Goal: Contribute content: Contribute content

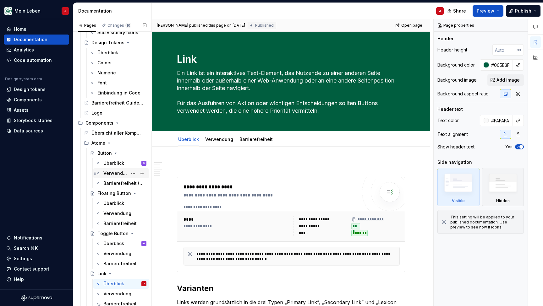
scroll to position [89, 0]
click at [109, 143] on icon "Page tree" at bounding box center [108, 142] width 5 height 5
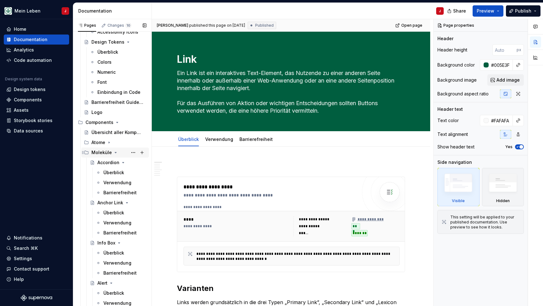
click at [115, 153] on icon "Page tree" at bounding box center [116, 152] width 2 height 1
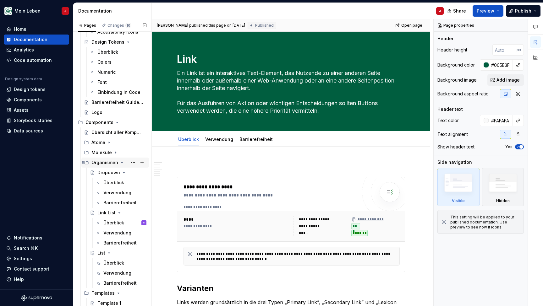
click at [121, 163] on icon "Page tree" at bounding box center [122, 162] width 2 height 1
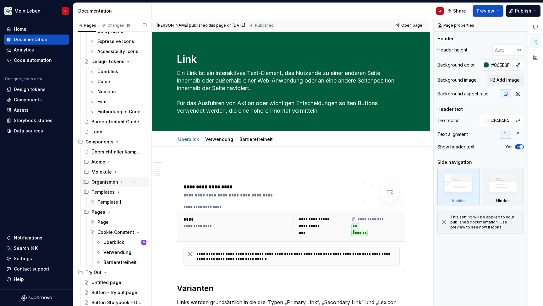
click at [122, 182] on icon "Page tree" at bounding box center [121, 182] width 5 height 5
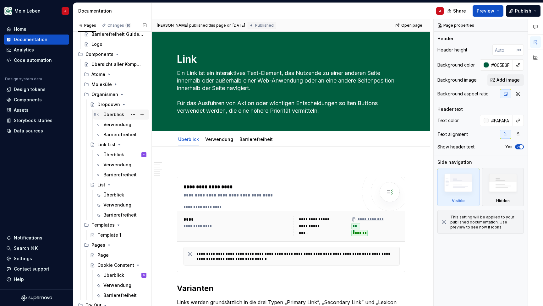
scroll to position [162, 0]
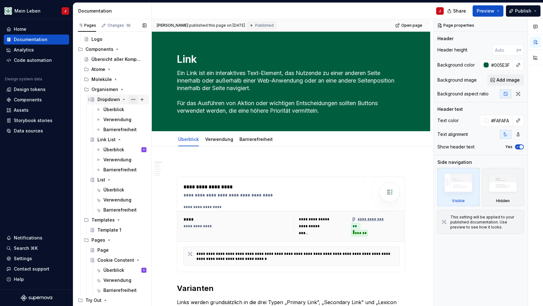
click at [134, 102] on button "Page tree" at bounding box center [133, 99] width 9 height 9
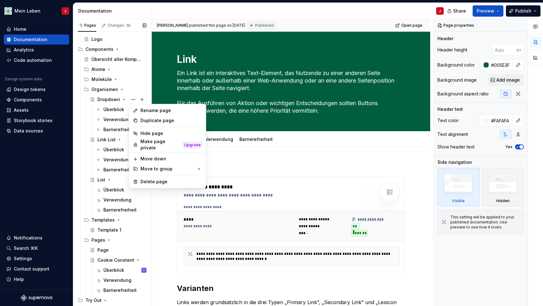
click at [133, 99] on div "Pages Changes 10 Add Accessibility guide for tree Page tree. Navigate the tree …" at bounding box center [112, 164] width 79 height 290
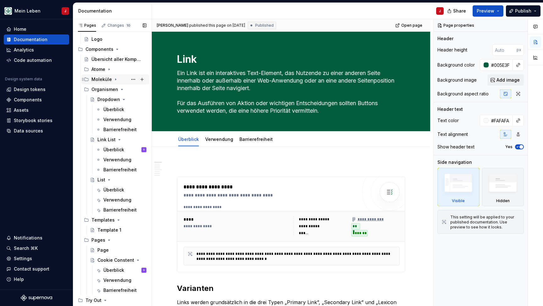
scroll to position [153, 0]
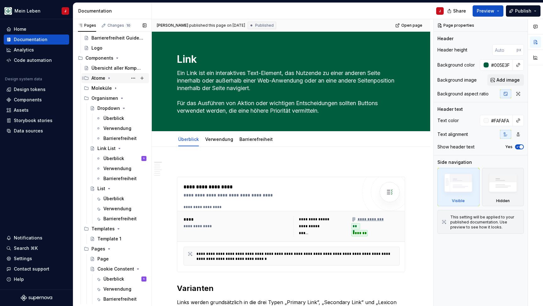
click at [110, 76] on icon "Page tree" at bounding box center [108, 78] width 5 height 5
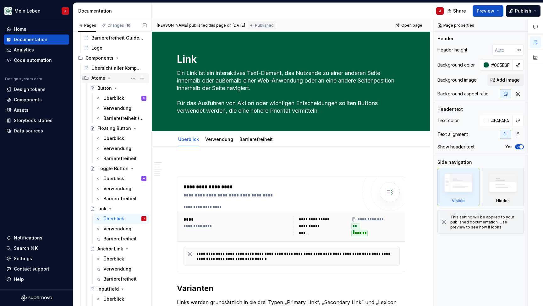
click at [109, 77] on icon "Page tree" at bounding box center [108, 78] width 5 height 5
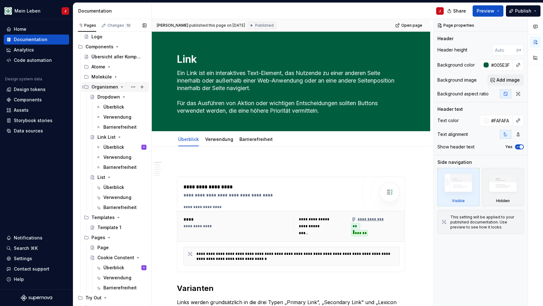
scroll to position [171, 0]
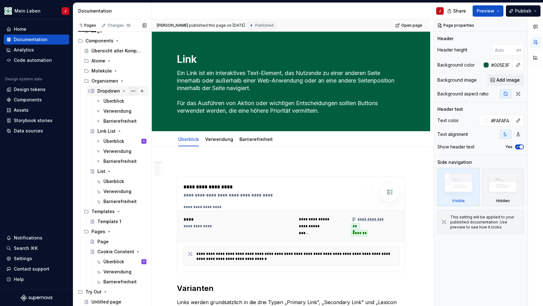
click at [135, 90] on button "Page tree" at bounding box center [133, 91] width 9 height 9
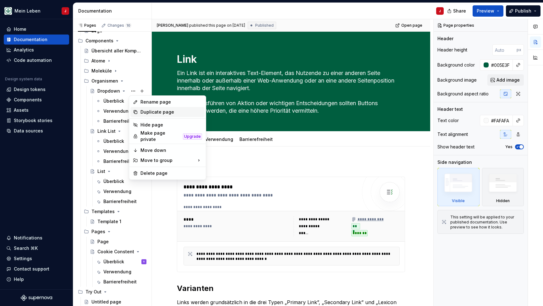
click at [170, 110] on div "Duplicate page" at bounding box center [171, 112] width 62 height 6
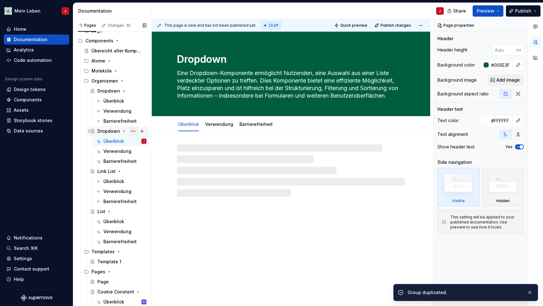
click at [133, 132] on button "Page tree" at bounding box center [133, 131] width 9 height 9
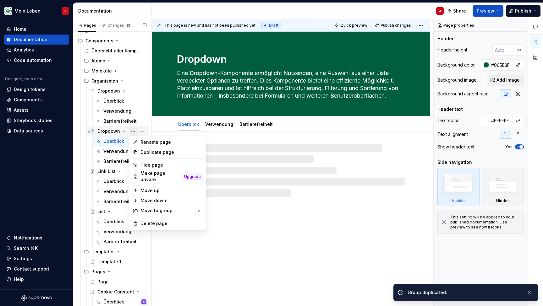
type textarea "*"
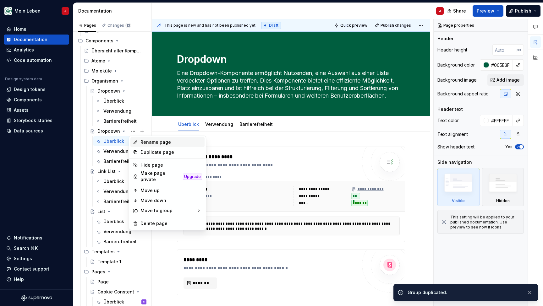
click at [159, 142] on div "Rename page" at bounding box center [171, 142] width 62 height 6
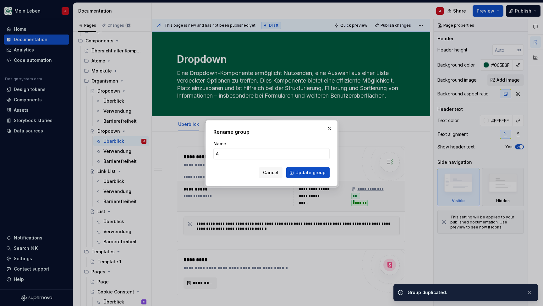
type input "An"
type textarea "*"
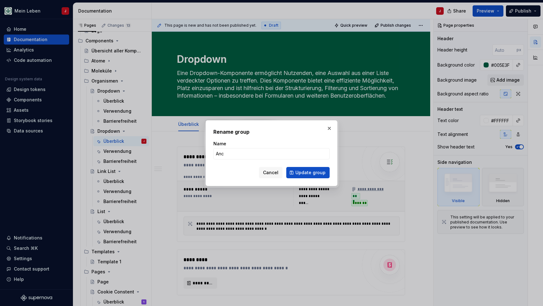
type input "Anch"
type textarea "*"
type input "Anchor Navigation"
click at [306, 170] on span "Update group" at bounding box center [310, 173] width 30 height 6
type textarea "*"
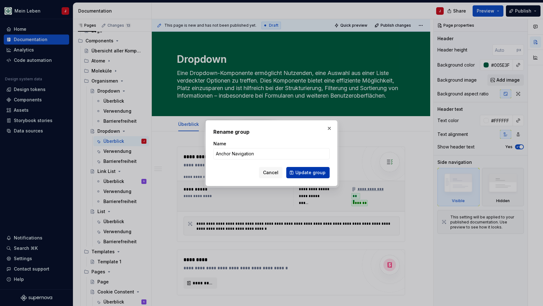
type textarea "Anchor Navigation"
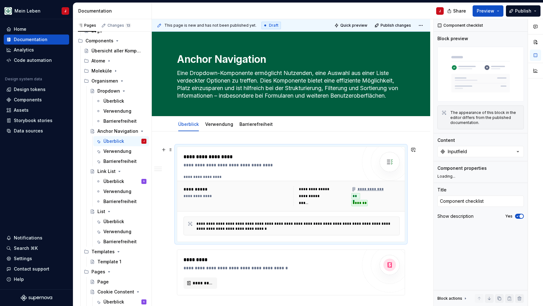
click at [283, 201] on div "**********" at bounding box center [236, 196] width 106 height 20
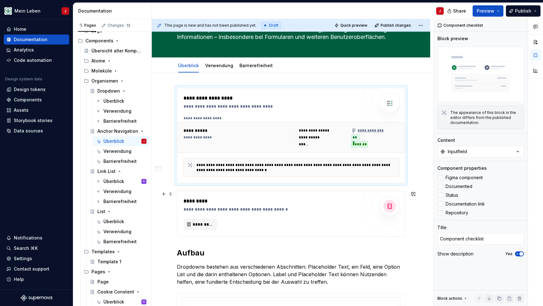
scroll to position [98, 0]
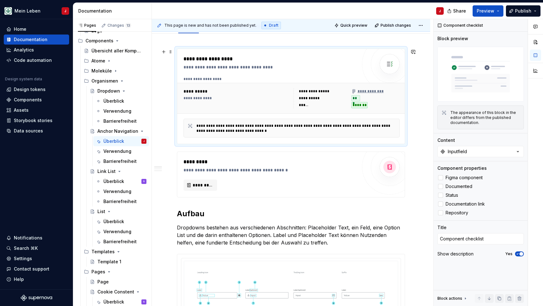
click at [238, 86] on div "**********" at bounding box center [291, 98] width 221 height 25
type textarea "*"
click at [484, 151] on button "Inputfield" at bounding box center [480, 151] width 86 height 11
type input "a"
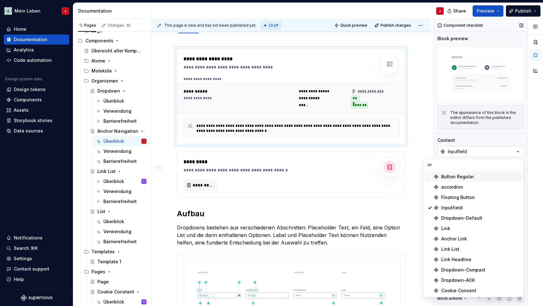
type input "a"
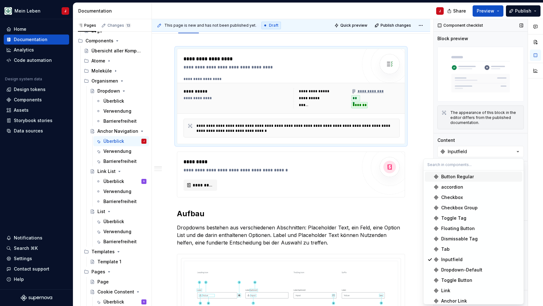
type textarea "*"
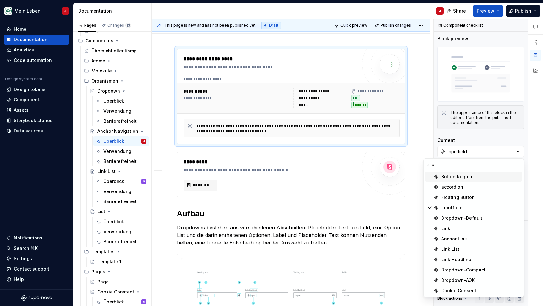
scroll to position [0, 0]
type input "a"
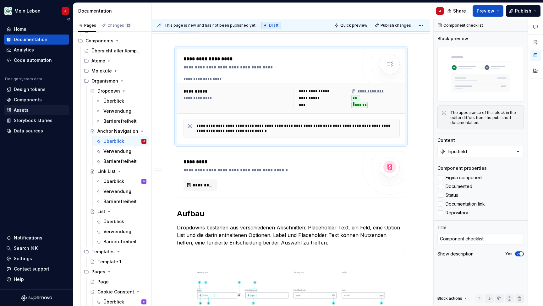
click at [34, 107] on div "Assets" at bounding box center [36, 110] width 65 height 10
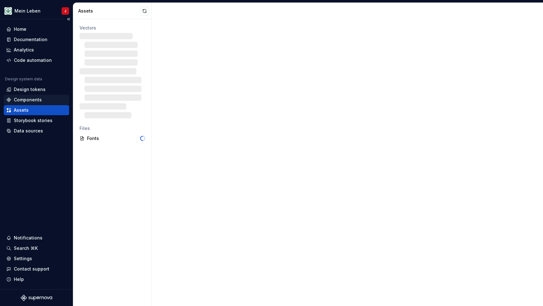
click at [34, 96] on div "Components" at bounding box center [36, 100] width 65 height 10
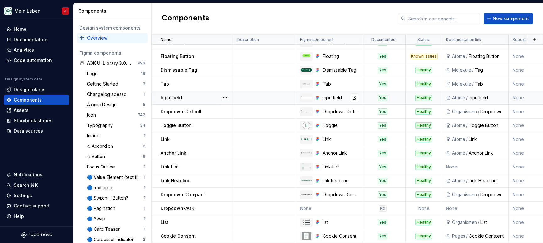
scroll to position [64, 0]
click at [507, 24] on button "New component" at bounding box center [507, 18] width 49 height 11
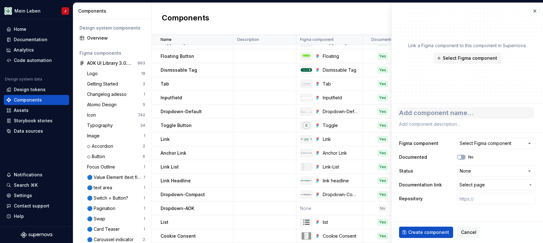
click at [433, 111] on textarea at bounding box center [466, 112] width 136 height 11
type textarea "*"
type textarea "a"
type textarea "*"
type textarea "an"
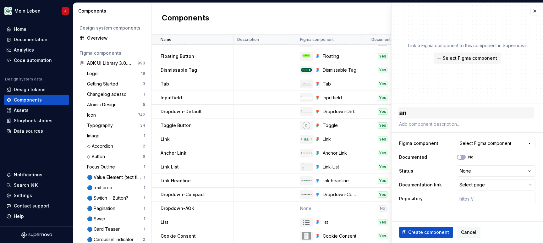
type textarea "*"
type textarea "anc"
type textarea "*"
type textarea "anch"
type textarea "*"
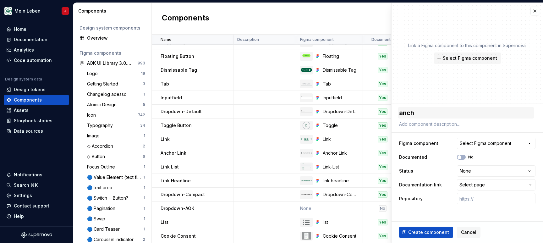
type textarea "ancho"
type textarea "*"
type textarea "anchor"
type textarea "*"
type textarea "anchor"
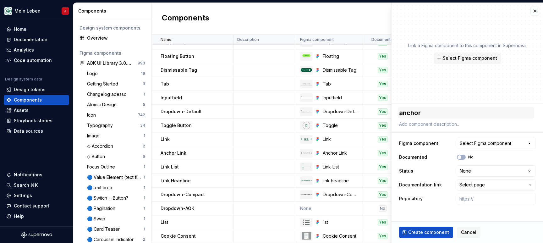
type textarea "*"
type textarea "anchor v"
type textarea "*"
type textarea "anchor vn"
type textarea "*"
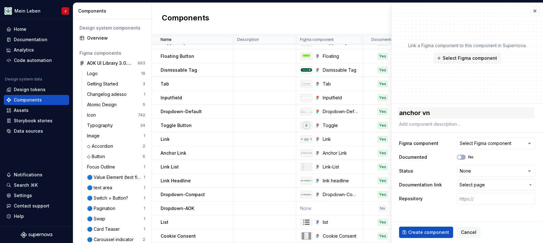
type textarea "anchor v"
type textarea "*"
type textarea "anchor"
type textarea "*"
type textarea "anchor n"
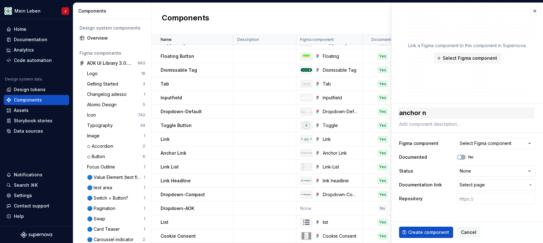
type textarea "*"
type textarea "anchor na"
type textarea "*"
type textarea "anchor nav"
type textarea "*"
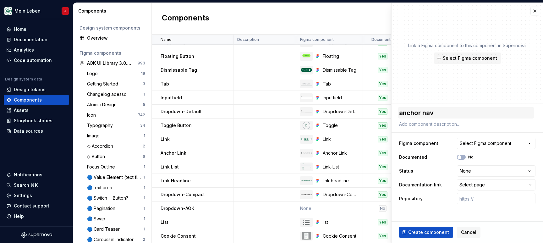
type textarea "anchor navi"
type textarea "*"
type textarea "anchor navig"
type textarea "*"
type textarea "anchor naviga"
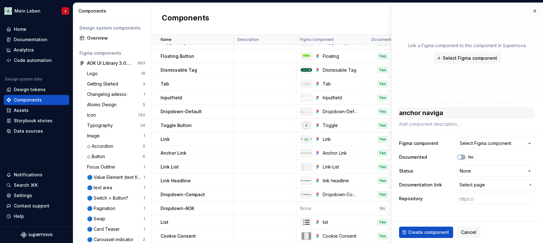
type textarea "*"
type textarea "anchor navig"
type textarea "*"
type textarea "anchor navi"
type textarea "*"
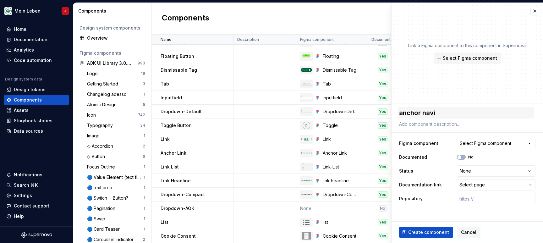
type textarea "anchor nav"
type textarea "*"
type textarea "anchor na"
type textarea "*"
type textarea "anchor n"
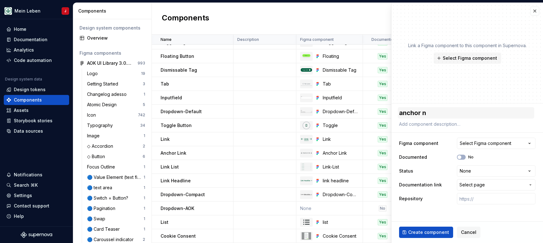
type textarea "*"
type textarea "anchor"
type textarea "*"
type textarea "anchor"
type textarea "*"
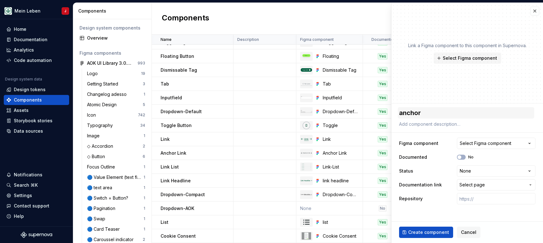
type textarea "ancho"
type textarea "*"
type textarea "anch"
type textarea "*"
type textarea "anc"
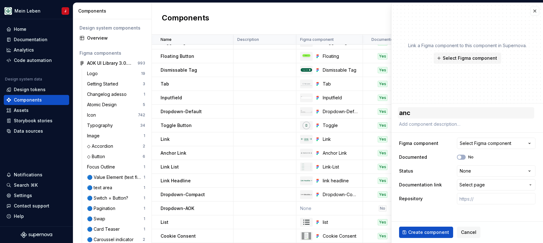
type textarea "*"
type textarea "an"
type textarea "*"
type textarea "a"
type textarea "*"
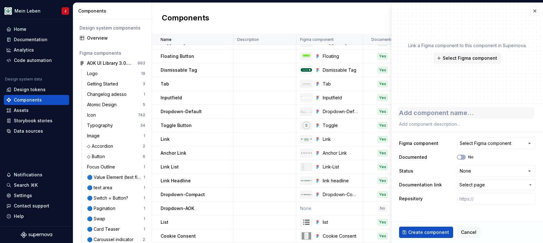
type textarea "*"
type textarea "A"
type textarea "*"
type textarea "An"
type textarea "*"
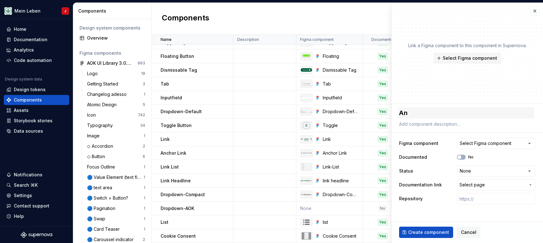
type textarea "Anc"
type textarea "*"
type textarea "Anch"
type textarea "*"
type textarea "Ancho"
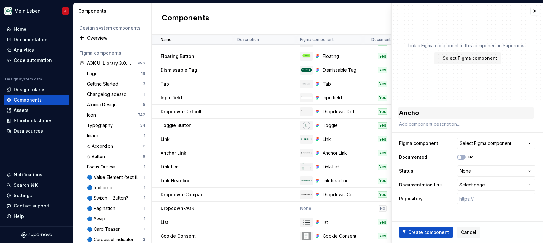
type textarea "*"
type textarea "Anchor"
type textarea "*"
type textarea "Anchor"
type textarea "*"
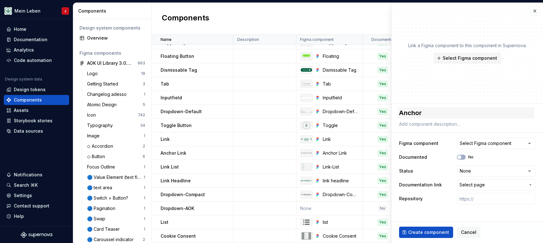
type textarea "Anchor N"
type textarea "*"
type textarea "Anchor Na"
type textarea "*"
type textarea "Anchor Nai"
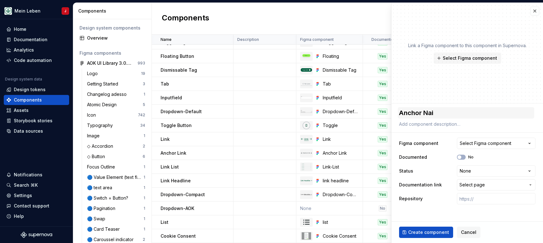
type textarea "*"
type textarea "Anchor Na"
type textarea "*"
type textarea "Anchor Nav"
type textarea "*"
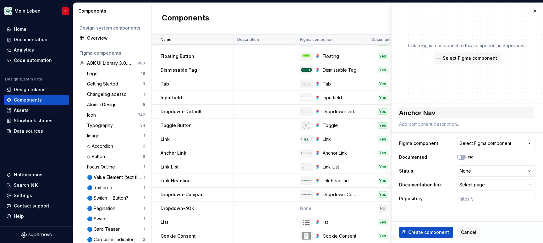
type textarea "Anchor Navi"
type textarea "*"
type textarea "Anchor Navig"
type textarea "*"
type textarea "Anchor Naviga"
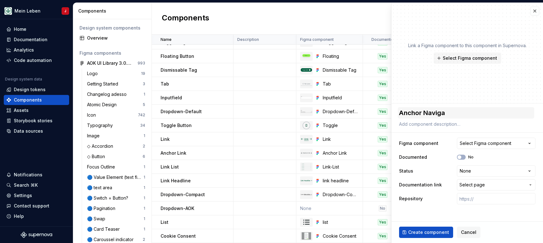
type textarea "*"
type textarea "Anchor Navigat"
type textarea "*"
type textarea "Anchor Navigati"
type textarea "*"
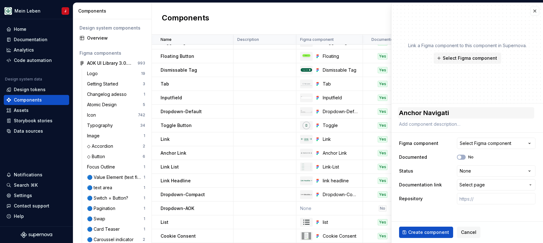
type textarea "Anchor Navigatio"
type textarea "*"
type textarea "Anchor Navigation"
click at [487, 145] on div "Select Figma component" at bounding box center [485, 143] width 52 height 6
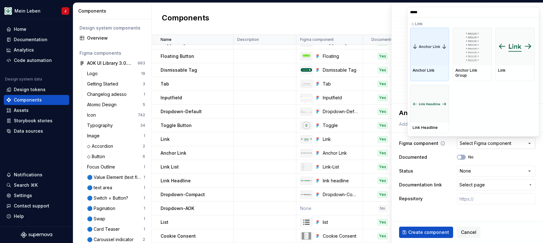
type input "******"
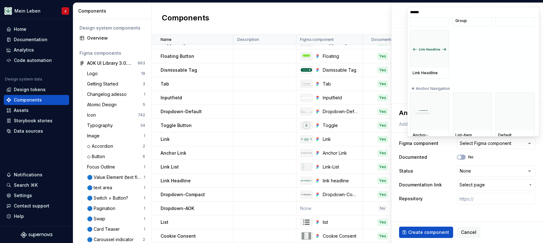
scroll to position [54, 0]
click at [437, 113] on div at bounding box center [429, 112] width 39 height 38
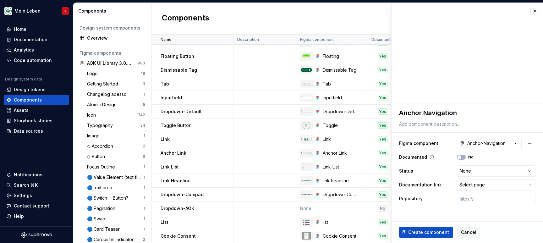
click at [479, 159] on div "No" at bounding box center [496, 157] width 79 height 5
click at [464, 157] on button "No" at bounding box center [461, 157] width 9 height 5
type textarea "*"
click at [476, 171] on html "Mein Leben J Home Documentation Analytics Code automation Design system data De…" at bounding box center [271, 121] width 543 height 243
select select "**********"
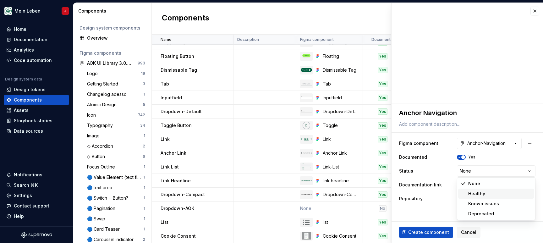
type textarea "*"
click at [488, 183] on span "Select page" at bounding box center [492, 185] width 66 height 6
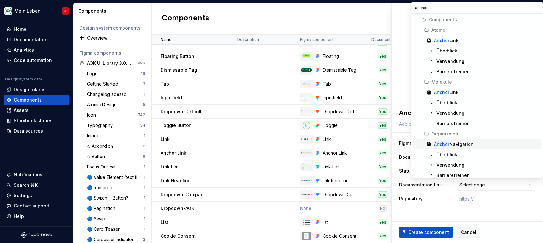
type input "anchor"
click at [474, 141] on div "Anchor Navigation" at bounding box center [486, 144] width 105 height 6
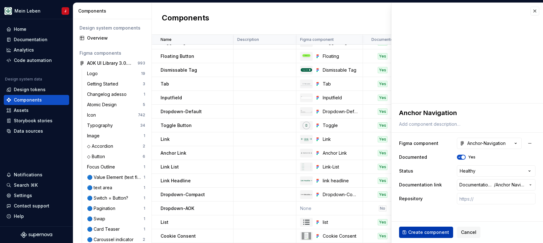
click at [430, 233] on span "Create component" at bounding box center [428, 232] width 41 height 6
type textarea "*"
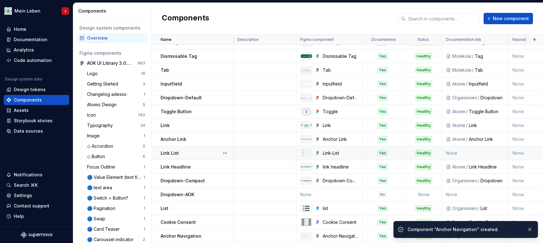
scroll to position [78, 0]
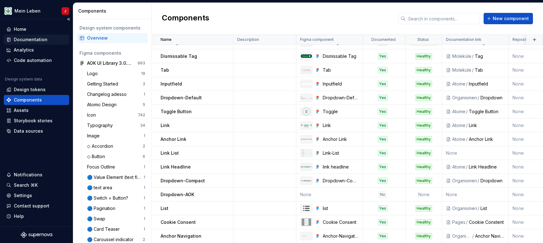
click at [34, 35] on div "Documentation" at bounding box center [36, 40] width 65 height 10
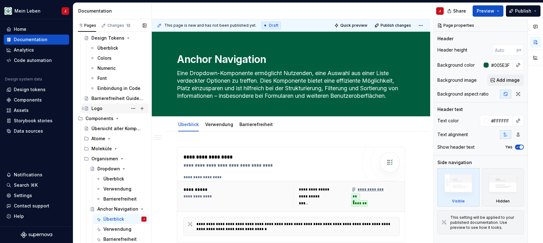
scroll to position [110, 0]
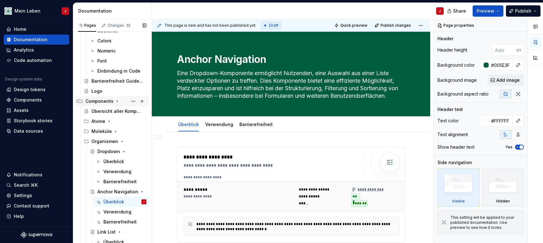
click at [117, 101] on icon "Page tree" at bounding box center [118, 101] width 2 height 1
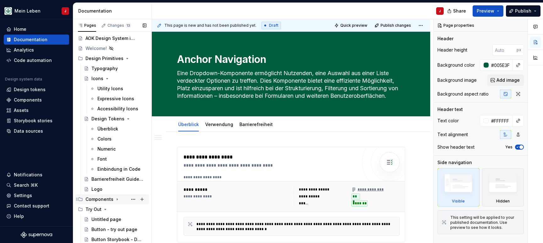
click at [116, 200] on icon "Page tree" at bounding box center [117, 199] width 5 height 5
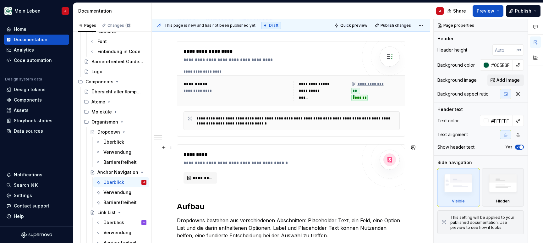
scroll to position [106, 0]
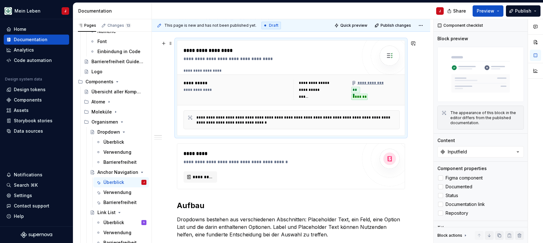
click at [268, 91] on div "**********" at bounding box center [237, 89] width 108 height 5
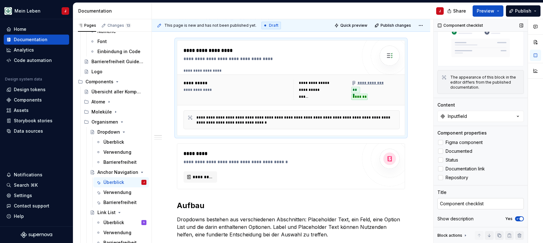
scroll to position [35, 0]
type textarea "*"
click at [467, 204] on textarea "Component checklist" at bounding box center [480, 203] width 86 height 11
click at [472, 120] on button "Inputfield" at bounding box center [480, 116] width 86 height 11
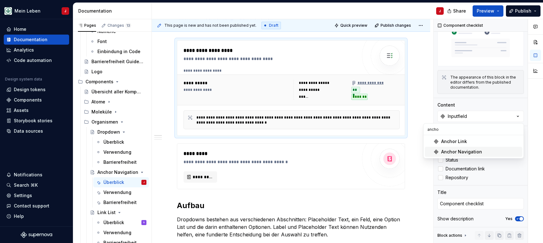
type input "ancho"
click at [455, 151] on div "Anchor Navigation" at bounding box center [461, 152] width 41 height 6
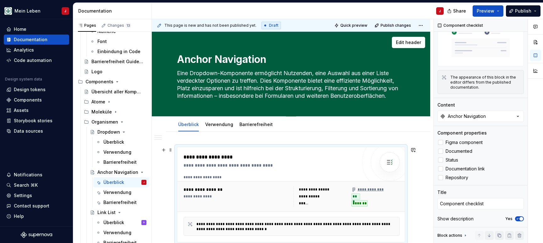
scroll to position [0, 0]
click at [270, 85] on textarea "Eine Dropdown-Komponente ermöglicht Nutzenden, eine Auswahl aus einer Liste ver…" at bounding box center [290, 84] width 228 height 33
paste textarea "Das Anchor Link Navigation Modul bietet eine elegante und flexible Lösung, um N…"
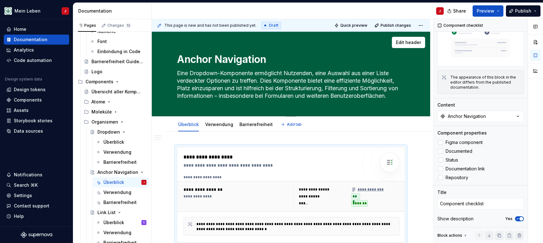
type textarea "*"
type textarea "Das Anchor Link Navigation Modul bietet eine elegante und flexible Lösung, um N…"
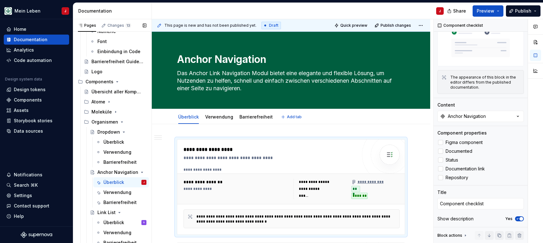
type textarea "*"
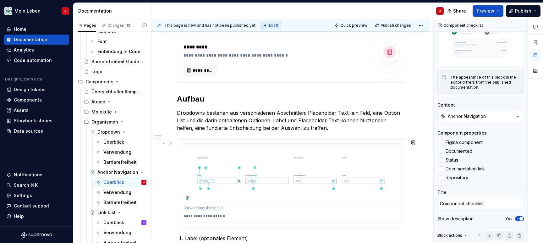
scroll to position [207, 0]
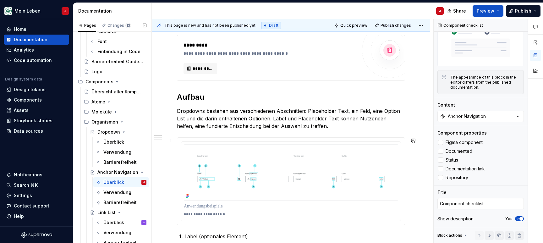
type textarea "Das Anchor Link Navigation Modul bietet eine elegante und flexible Lösung, um N…"
click at [198, 96] on h2 "Aufbau" at bounding box center [291, 97] width 228 height 10
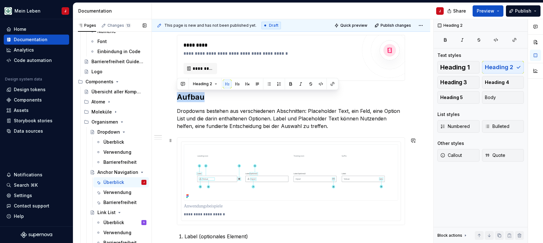
click at [198, 96] on h2 "Aufbau" at bounding box center [291, 97] width 228 height 10
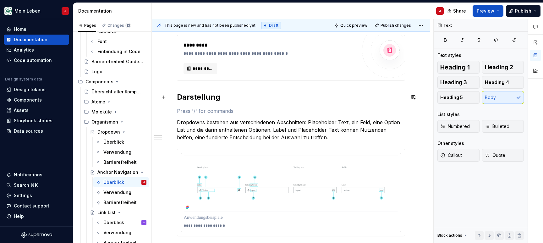
click at [194, 97] on h2 "Darstellung" at bounding box center [291, 97] width 228 height 10
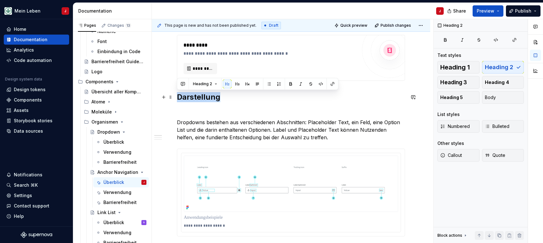
click at [194, 97] on h2 "Darstellung" at bounding box center [291, 97] width 228 height 10
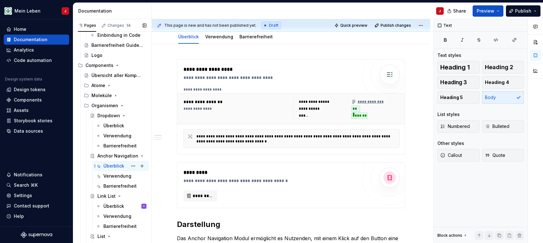
scroll to position [147, 0]
click at [115, 95] on icon "Page tree" at bounding box center [115, 94] width 5 height 5
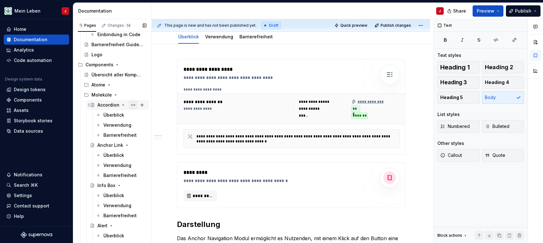
click at [133, 106] on button "Page tree" at bounding box center [133, 104] width 9 height 9
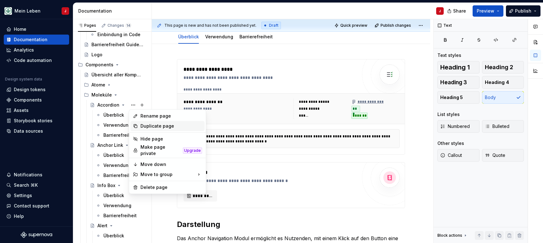
click at [163, 126] on div "Duplicate page" at bounding box center [171, 126] width 62 height 6
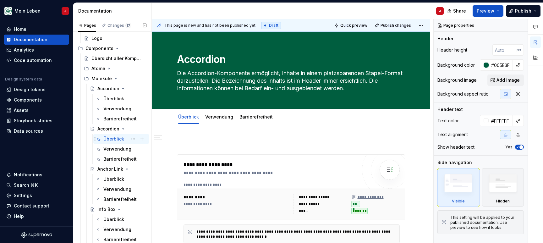
scroll to position [168, 0]
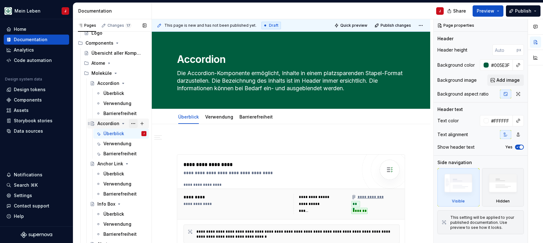
click at [133, 122] on button "Page tree" at bounding box center [133, 123] width 9 height 9
type textarea "*"
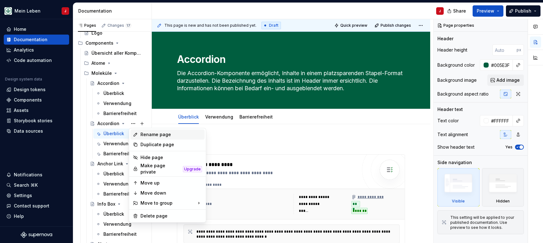
click at [162, 135] on div "Rename page" at bounding box center [171, 134] width 62 height 6
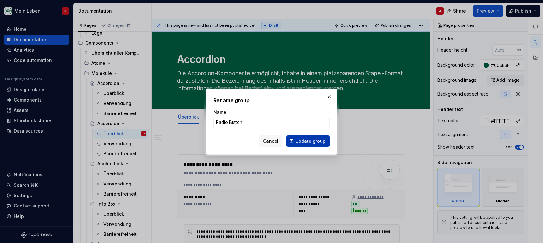
type input "Radio Button"
click at [308, 140] on span "Update group" at bounding box center [310, 141] width 30 height 6
type textarea "*"
type textarea "Radio Button"
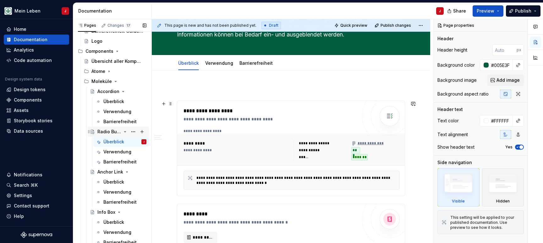
scroll to position [54, 0]
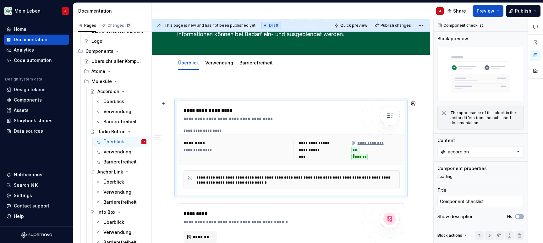
click at [247, 164] on div "**********" at bounding box center [291, 149] width 229 height 31
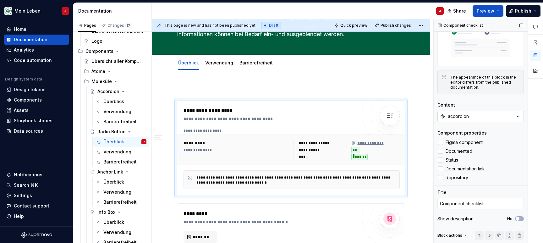
scroll to position [35, 0]
type textarea "*"
click at [483, 121] on button "accordion" at bounding box center [480, 116] width 86 height 11
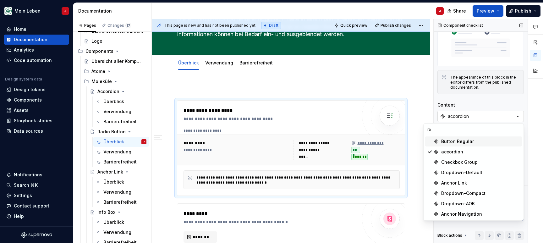
type input "r"
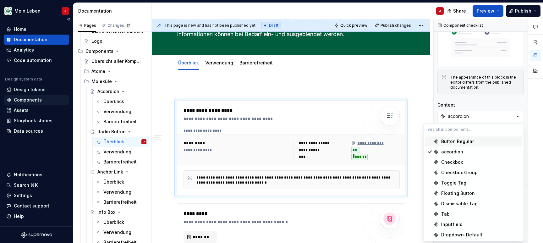
click at [35, 103] on div "Components" at bounding box center [36, 100] width 65 height 10
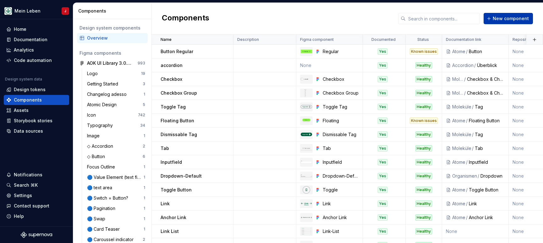
click at [501, 19] on span "New component" at bounding box center [510, 18] width 36 height 6
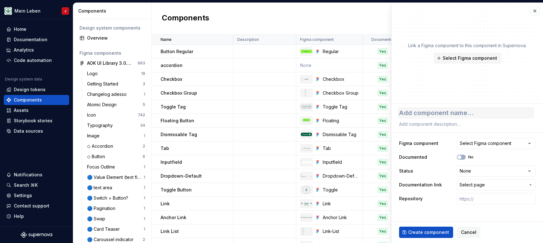
click at [420, 111] on textarea at bounding box center [466, 112] width 136 height 11
type textarea "*"
type textarea "R"
type textarea "*"
type textarea "Ra"
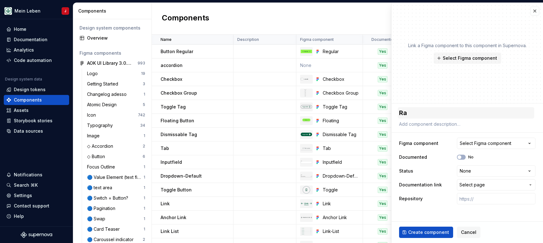
type textarea "*"
type textarea "Rad"
type textarea "*"
type textarea "Radi"
type textarea "*"
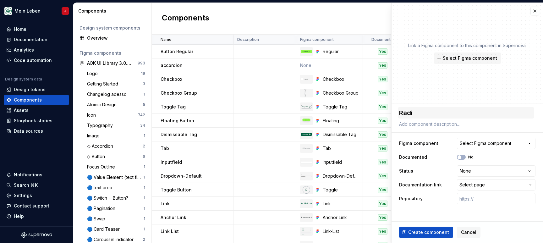
type textarea "Radio"
type textarea "*"
type textarea "Radiob"
type textarea "*"
type textarea "Radiobu"
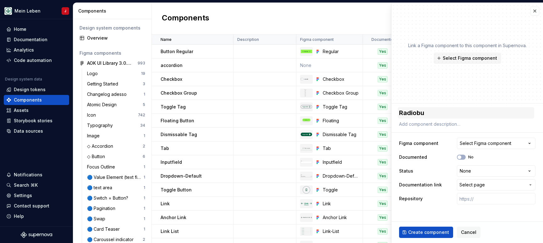
type textarea "*"
type textarea "Radiobut"
type textarea "*"
type textarea "Radiobutt"
type textarea "*"
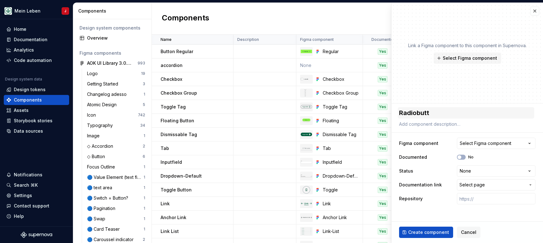
type textarea "Radiobutto"
type textarea "*"
type textarea "Radiobutton"
click at [470, 146] on button "Select Figma component" at bounding box center [496, 143] width 79 height 11
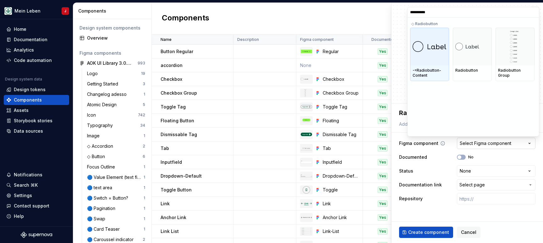
type input "**********"
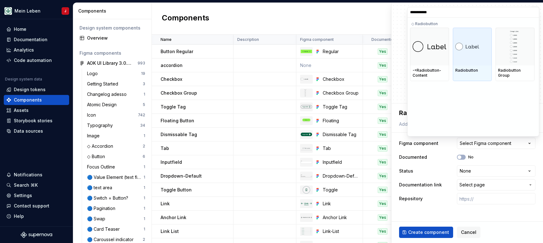
click at [465, 50] on img at bounding box center [472, 47] width 34 height 8
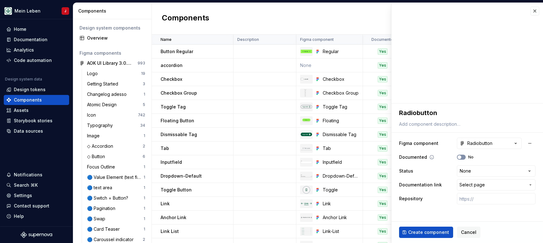
click at [463, 158] on button "No" at bounding box center [461, 157] width 9 height 5
type textarea "*"
click at [475, 173] on html "Mein Leben J Home Documentation Analytics Code automation Design system data De…" at bounding box center [271, 121] width 543 height 243
select select "**********"
type textarea "*"
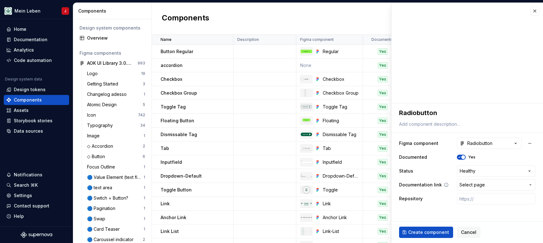
click at [488, 187] on span "Select page" at bounding box center [492, 185] width 66 height 6
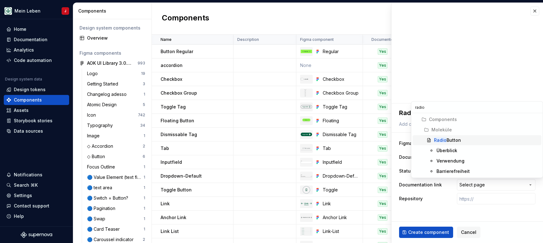
type input "radio"
click at [457, 140] on div "Radio Button" at bounding box center [447, 140] width 27 height 6
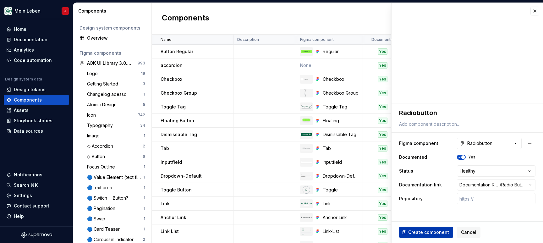
click at [419, 230] on span "Create component" at bounding box center [428, 232] width 41 height 6
type textarea "*"
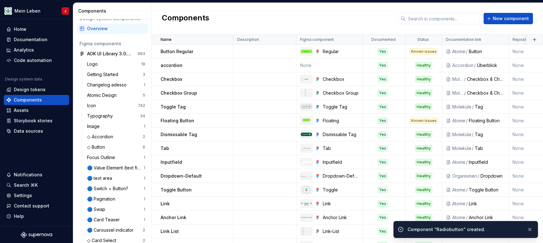
scroll to position [11, 0]
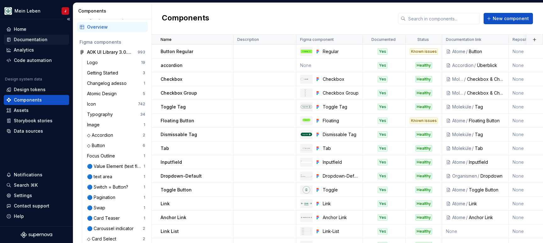
click at [34, 36] on div "Documentation" at bounding box center [36, 40] width 65 height 10
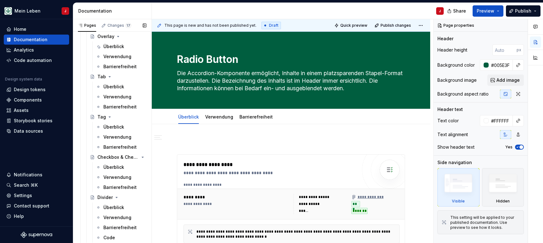
scroll to position [429, 0]
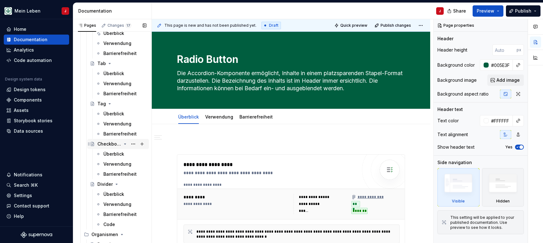
click at [124, 143] on icon "Page tree" at bounding box center [124, 143] width 5 height 5
click at [120, 140] on div "Checkbox & Checkbox Group" at bounding box center [121, 143] width 49 height 9
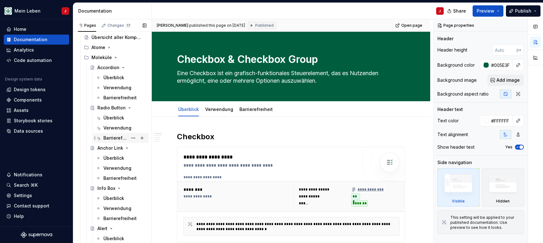
scroll to position [182, 0]
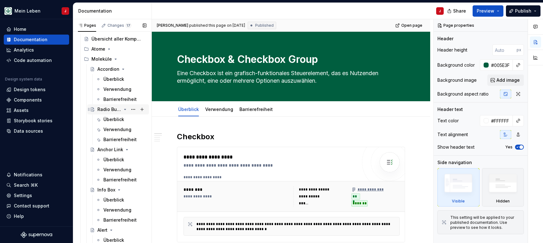
click at [116, 109] on div "Radio Button" at bounding box center [109, 109] width 24 height 6
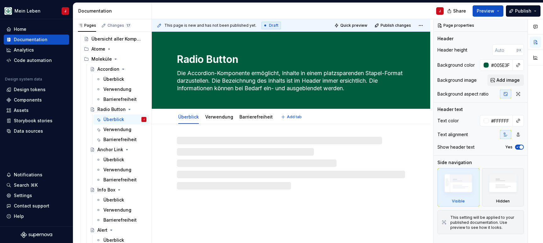
click at [247, 57] on textarea "Radio Button" at bounding box center [290, 59] width 228 height 15
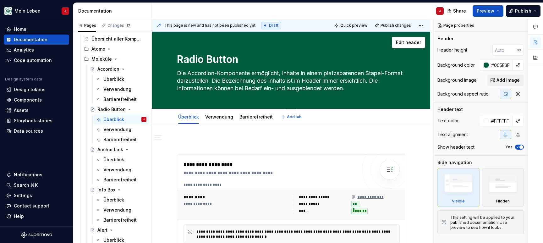
click at [232, 60] on textarea "Radio Button" at bounding box center [290, 59] width 228 height 15
click at [246, 61] on textarea "Radio Button" at bounding box center [290, 59] width 228 height 15
type textarea "*"
type textarea "Radio Button"
type textarea "*"
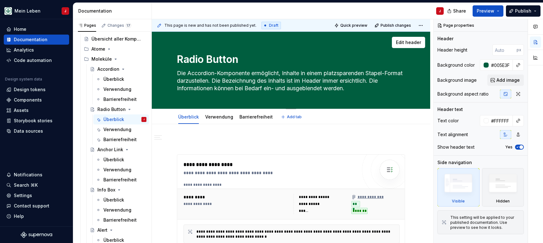
type textarea "Radio Button &"
type textarea "*"
type textarea "Radio Button &"
type textarea "*"
type textarea "Radio Button & R"
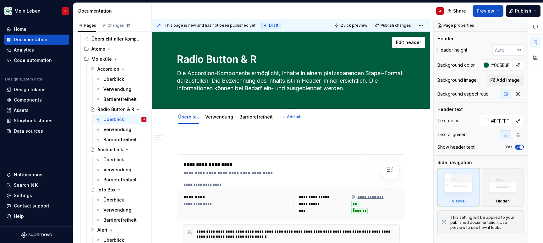
type textarea "*"
type textarea "Radio Button & Ra"
type textarea "*"
type textarea "Radio Button & Rad"
type textarea "*"
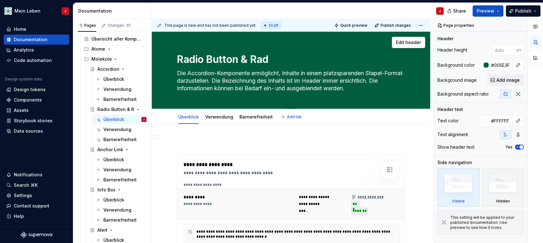
type textarea "Radio Button & Radi"
type textarea "*"
type textarea "Radio Button & Radio"
type textarea "*"
type textarea "Radio Button & Radiob"
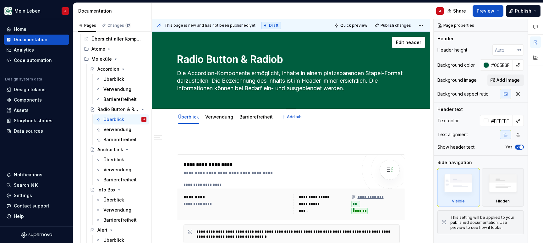
type textarea "*"
type textarea "Radio Button & Radio"
drag, startPoint x: 246, startPoint y: 61, endPoint x: 213, endPoint y: 59, distance: 32.7
click at [213, 59] on textarea "Radio Button & Radio" at bounding box center [290, 59] width 228 height 15
type textarea "*"
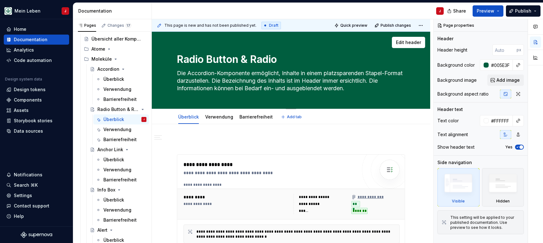
type textarea "Radio [PERSON_NAME] & Radio"
type textarea "*"
type textarea "Radioutton & Radio"
type textarea "*"
type textarea "Radiobutton & Radio"
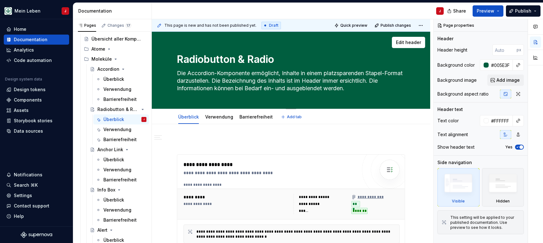
click at [282, 59] on textarea "Radiobutton & Radio" at bounding box center [290, 59] width 228 height 15
type textarea "*"
type textarea "Radiobutton & Radiob"
type textarea "*"
type textarea "Radiobutton & Radiobu"
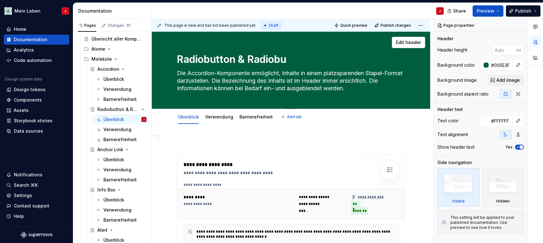
type textarea "*"
type textarea "Radiobutton & Radiobut"
type textarea "*"
type textarea "Radiobutton & Radiobutt"
type textarea "*"
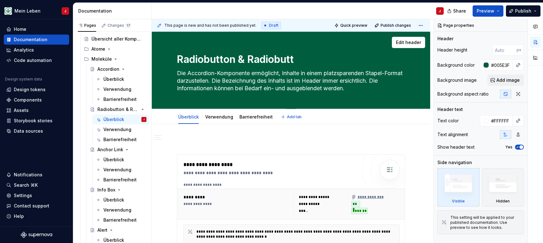
type textarea "Radiobutton & Radiobutto"
type textarea "*"
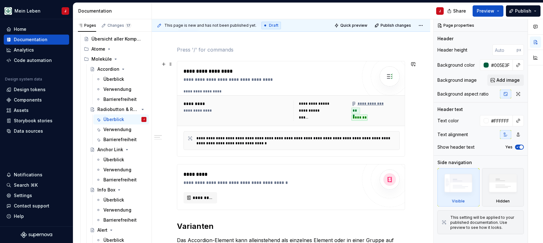
scroll to position [70, 0]
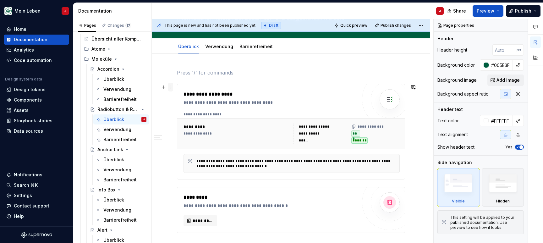
click at [172, 90] on span at bounding box center [170, 87] width 5 height 9
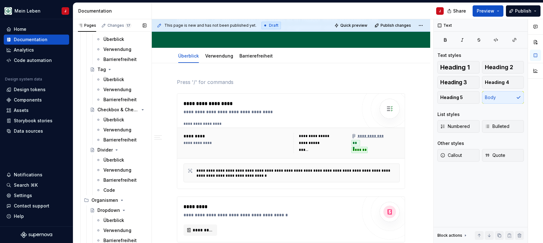
scroll to position [475, 0]
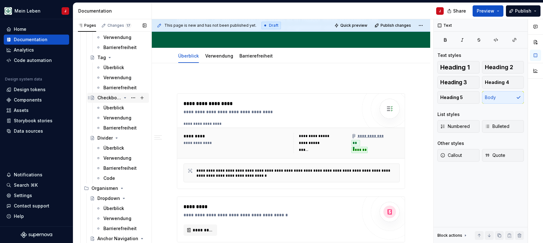
click at [117, 100] on div "Checkbox & Checkbox Group" at bounding box center [109, 98] width 24 height 6
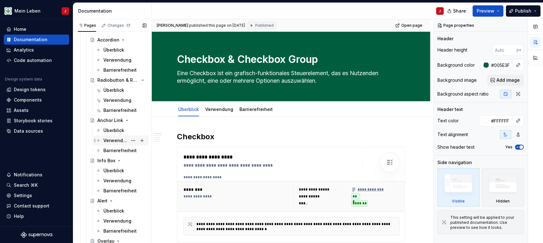
scroll to position [206, 0]
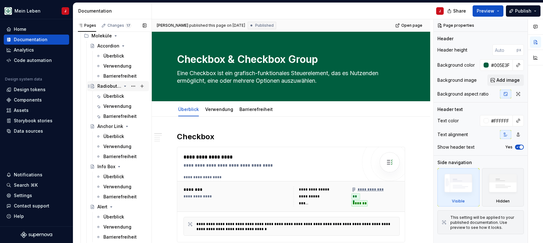
click at [117, 85] on div "Radiobutton & Radiobutton Group" at bounding box center [109, 86] width 24 height 6
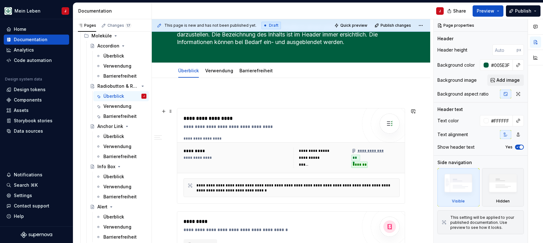
scroll to position [80, 0]
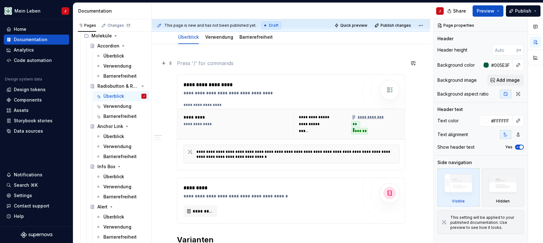
click at [186, 63] on p at bounding box center [291, 63] width 228 height 8
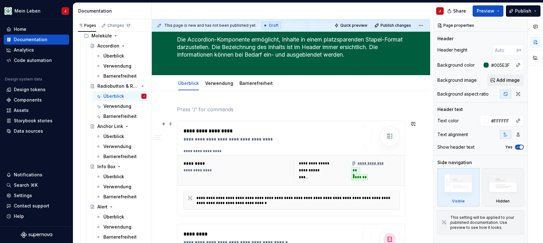
scroll to position [36, 0]
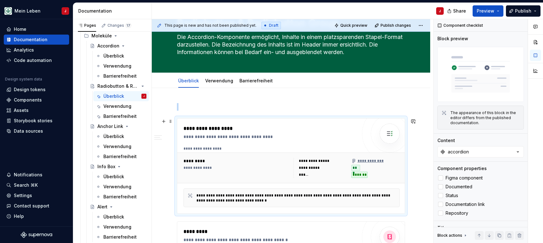
click at [233, 166] on div "**********" at bounding box center [237, 167] width 108 height 5
click at [466, 152] on div "accordion" at bounding box center [458, 152] width 21 height 6
click at [455, 174] on div "Radiobutton" at bounding box center [454, 177] width 27 height 6
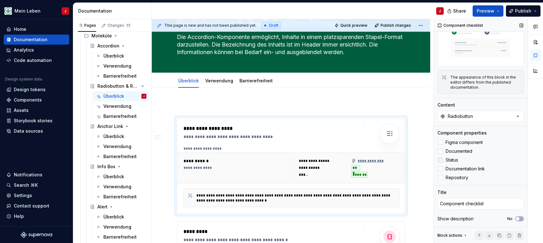
scroll to position [35, 0]
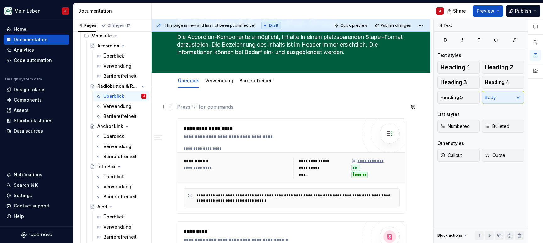
click at [185, 104] on p at bounding box center [291, 107] width 228 height 8
click at [195, 110] on p "Radiobutton" at bounding box center [291, 107] width 228 height 8
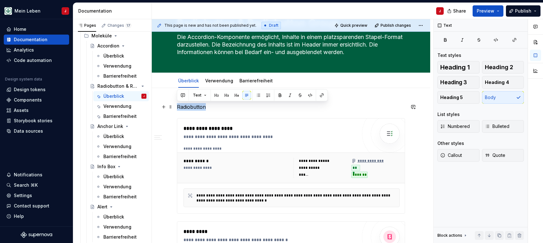
click at [195, 110] on p "Radiobutton" at bounding box center [291, 107] width 228 height 8
click at [500, 64] on span "Heading 2" at bounding box center [499, 67] width 28 height 6
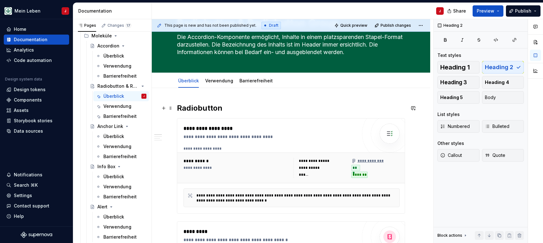
click at [239, 109] on h2 "Radiobutton" at bounding box center [291, 108] width 228 height 10
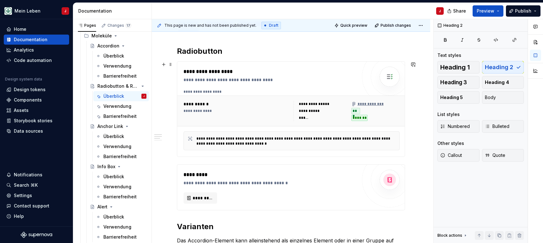
scroll to position [117, 0]
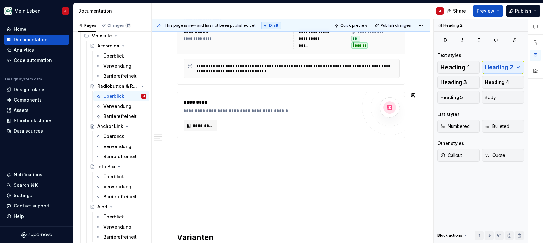
scroll to position [177, 0]
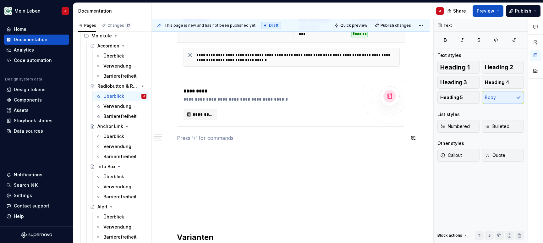
click at [177, 135] on p at bounding box center [291, 138] width 228 height 8
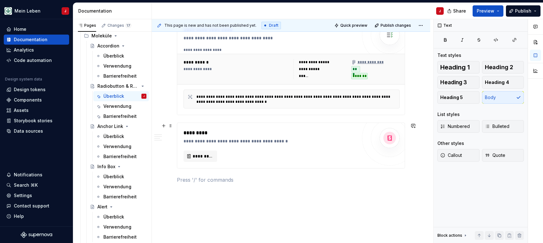
scroll to position [124, 0]
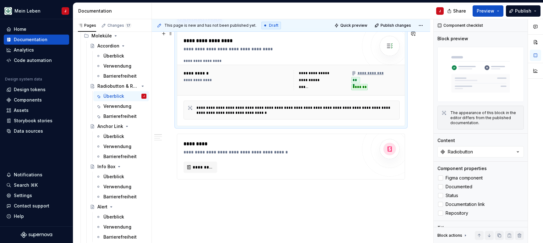
click at [192, 84] on div "**********" at bounding box center [236, 80] width 106 height 20
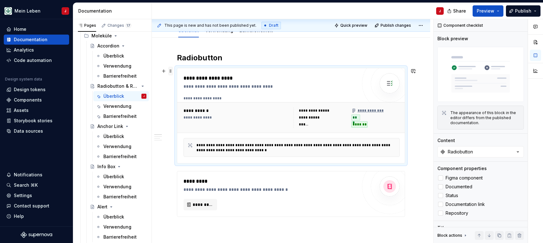
click at [170, 72] on span at bounding box center [170, 71] width 5 height 9
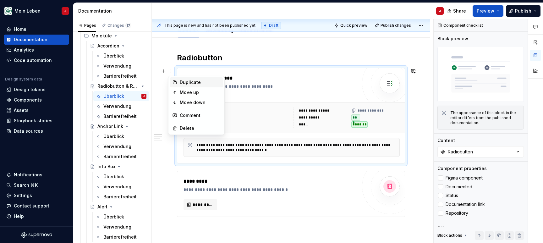
click at [186, 85] on div "Duplicate" at bounding box center [200, 82] width 41 height 6
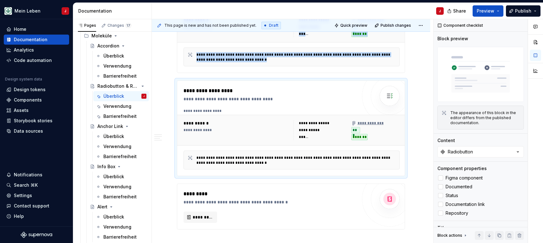
scroll to position [182, 0]
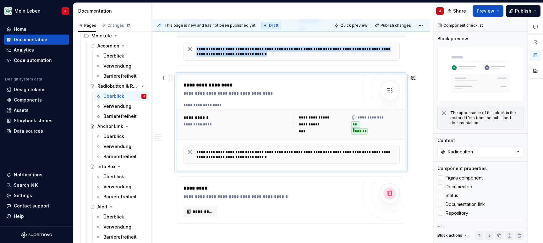
click at [170, 77] on span at bounding box center [170, 77] width 5 height 9
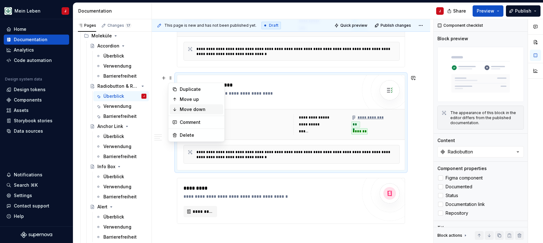
click at [182, 105] on div "Move down" at bounding box center [196, 109] width 53 height 10
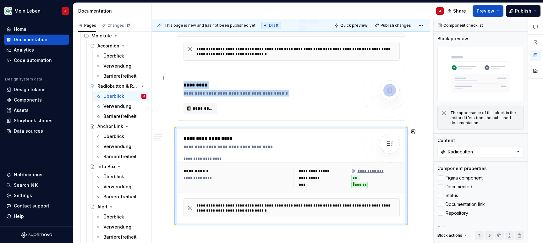
click at [182, 105] on div "**********" at bounding box center [290, 97] width 227 height 45
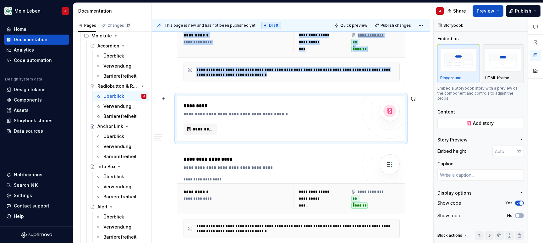
scroll to position [187, 0]
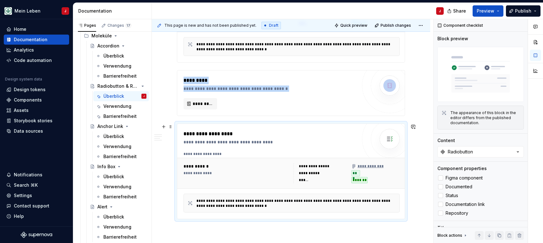
click at [183, 135] on div "**********" at bounding box center [290, 171] width 227 height 95
click at [171, 127] on span at bounding box center [170, 126] width 5 height 9
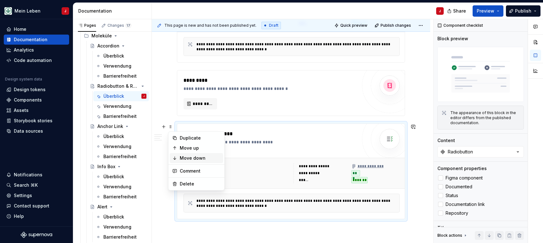
click at [186, 156] on div "Move down" at bounding box center [200, 158] width 41 height 6
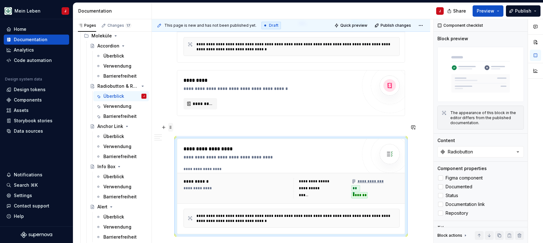
click at [171, 130] on span at bounding box center [170, 127] width 5 height 9
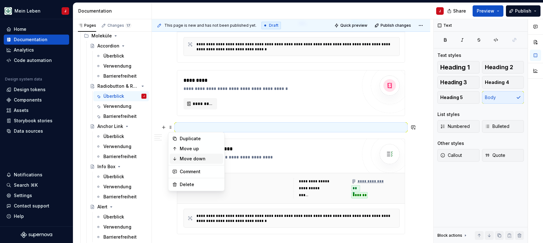
click at [183, 157] on div "Move down" at bounding box center [200, 158] width 41 height 6
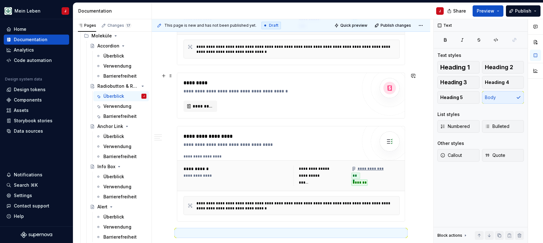
scroll to position [186, 0]
click at [183, 117] on div "**********" at bounding box center [291, 95] width 228 height 46
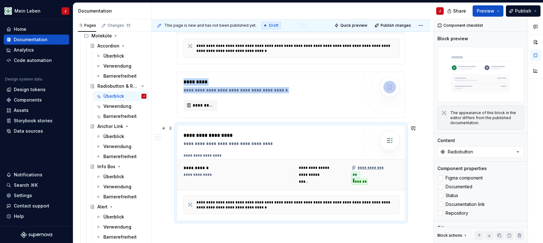
click at [178, 130] on div "**********" at bounding box center [290, 172] width 227 height 95
click at [170, 129] on span at bounding box center [170, 128] width 5 height 9
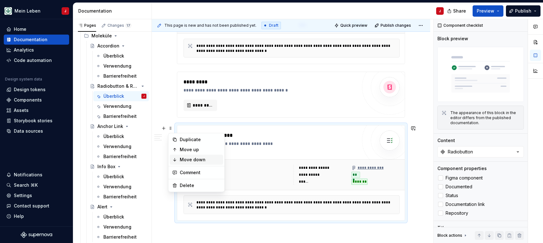
click at [185, 156] on div "Move down" at bounding box center [200, 159] width 41 height 6
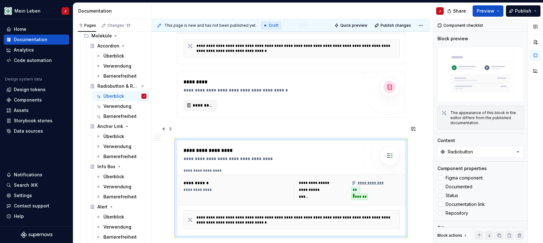
click at [187, 128] on p at bounding box center [291, 129] width 228 height 8
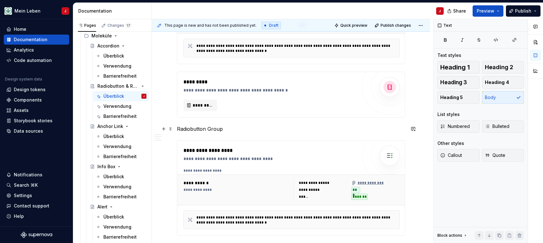
click at [187, 129] on p "Radiobutton Group" at bounding box center [291, 129] width 228 height 8
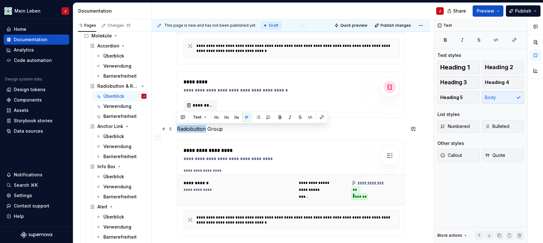
click at [187, 129] on p "Radiobutton Group" at bounding box center [291, 129] width 228 height 8
click at [513, 65] on button "Heading 2" at bounding box center [503, 67] width 42 height 13
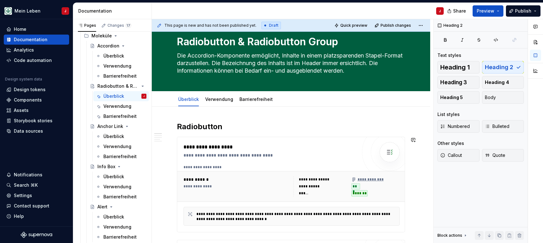
scroll to position [0, 0]
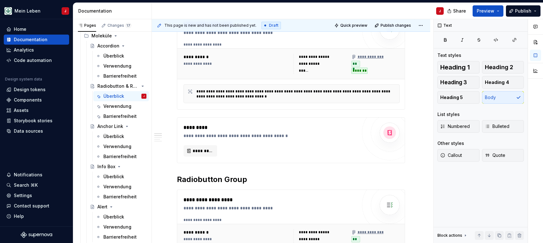
scroll to position [81, 0]
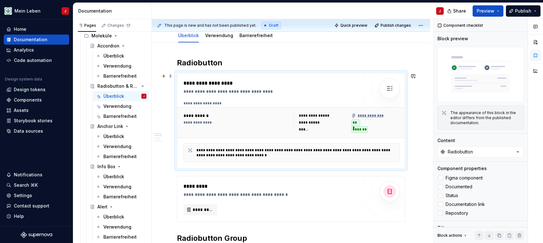
click at [198, 159] on div "**********" at bounding box center [291, 152] width 216 height 19
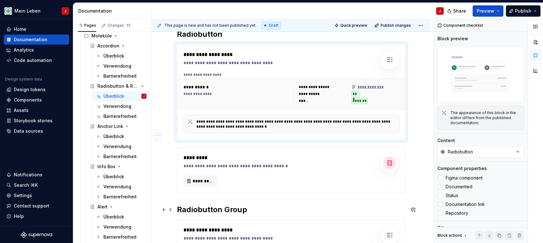
scroll to position [144, 0]
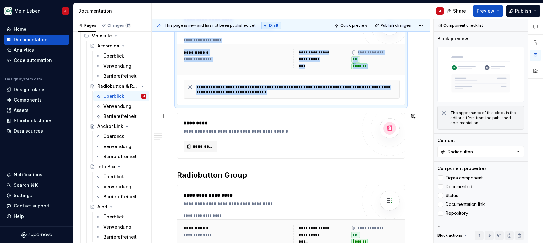
click at [203, 129] on div "**********" at bounding box center [271, 131] width 177 height 6
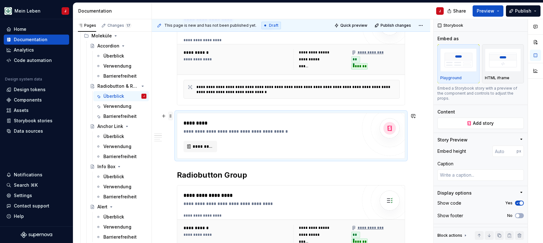
click at [171, 118] on span at bounding box center [170, 115] width 5 height 9
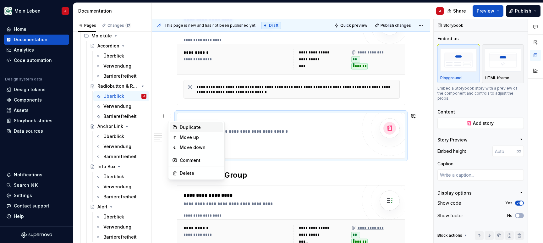
click at [191, 128] on div "Duplicate" at bounding box center [200, 127] width 41 height 6
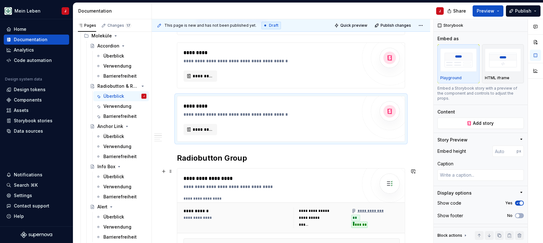
scroll to position [239, 0]
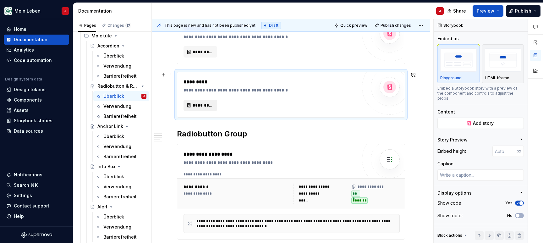
click at [184, 103] on button "*********" at bounding box center [200, 105] width 34 height 11
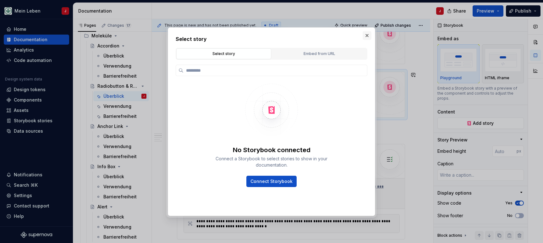
click at [364, 35] on button "button" at bounding box center [366, 35] width 9 height 9
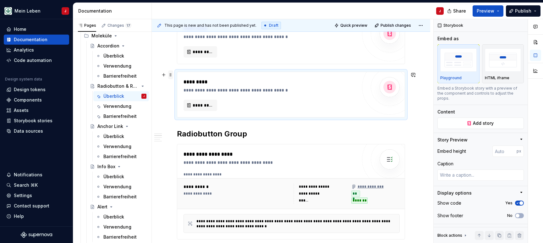
click at [170, 76] on span at bounding box center [170, 74] width 5 height 9
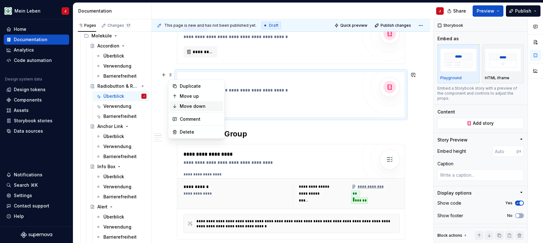
click at [184, 104] on div "Move down" at bounding box center [200, 106] width 41 height 6
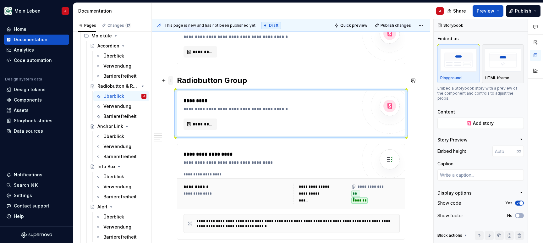
click at [170, 81] on span at bounding box center [170, 80] width 5 height 9
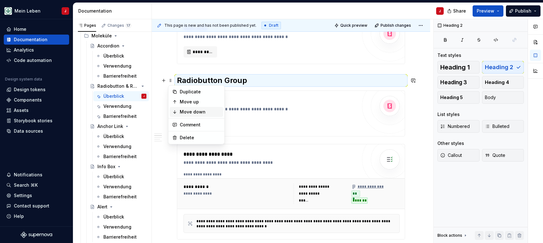
click at [188, 111] on div "Move down" at bounding box center [200, 112] width 41 height 6
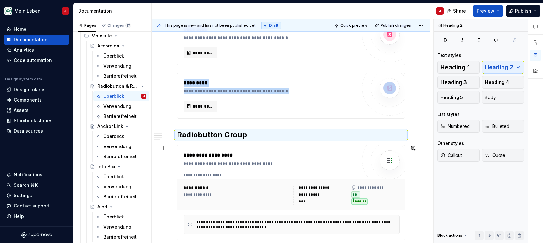
scroll to position [183, 0]
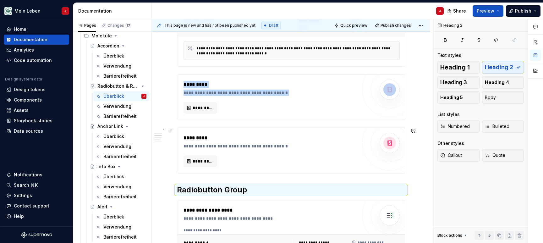
click at [188, 138] on div "*********" at bounding box center [271, 138] width 177 height 8
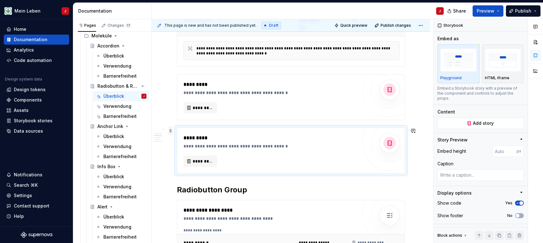
click at [171, 131] on span at bounding box center [170, 130] width 5 height 9
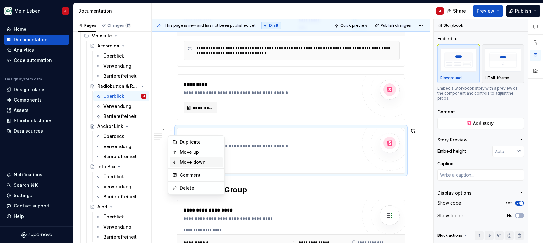
click at [193, 161] on div "Move down" at bounding box center [200, 162] width 41 height 6
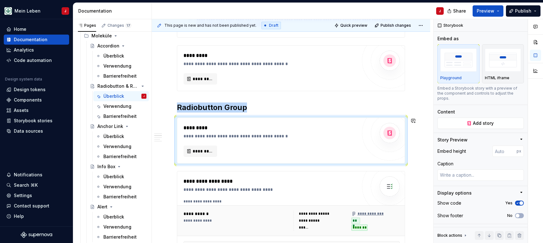
scroll to position [218, 0]
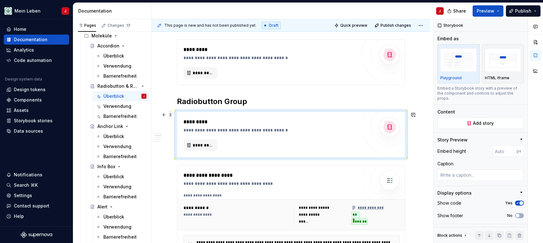
click at [171, 114] on span at bounding box center [170, 114] width 5 height 9
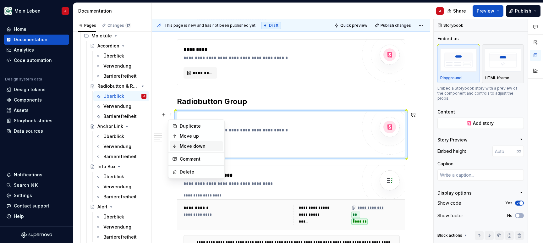
click at [185, 145] on div "Move down" at bounding box center [200, 146] width 41 height 6
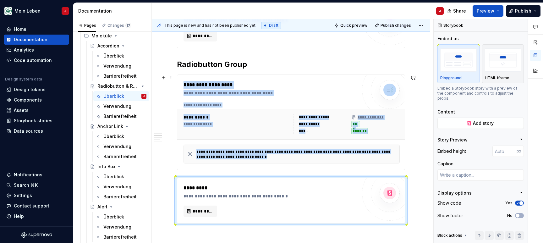
scroll to position [255, 0]
click at [250, 117] on div "**********" at bounding box center [237, 117] width 108 height 6
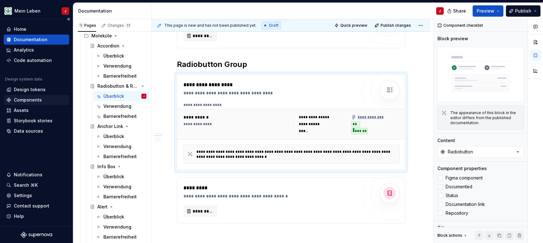
click at [35, 99] on div "Components" at bounding box center [28, 100] width 28 height 6
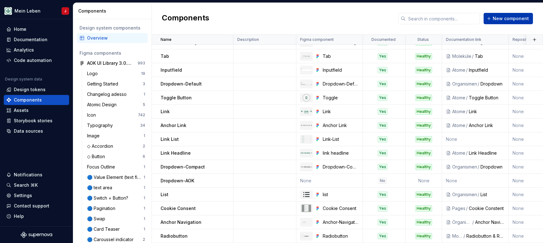
scroll to position [92, 0]
click at [510, 18] on span "New component" at bounding box center [510, 18] width 36 height 6
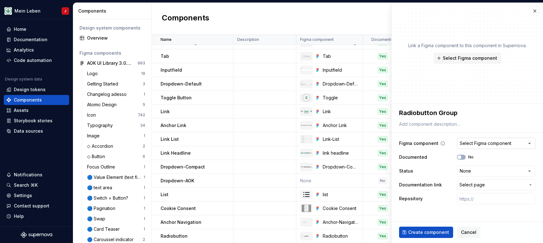
click at [489, 139] on button "Select Figma component" at bounding box center [496, 143] width 79 height 11
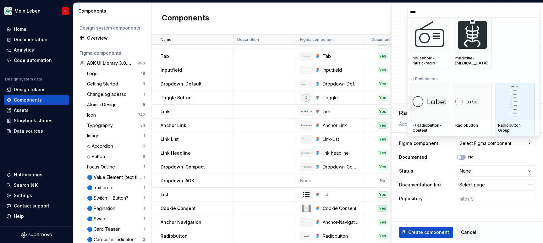
scroll to position [12, 0]
click at [513, 92] on img at bounding box center [515, 101] width 10 height 33
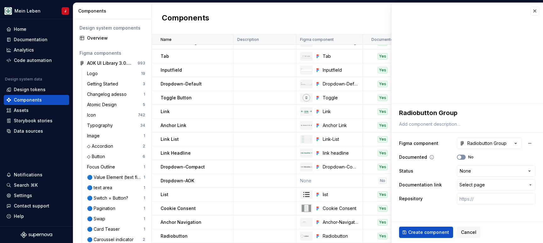
click at [463, 159] on button "No" at bounding box center [461, 157] width 9 height 5
click at [474, 171] on html "Mein Leben J Home Documentation Analytics Code automation Design system data De…" at bounding box center [271, 121] width 543 height 243
click at [477, 190] on button "Select page" at bounding box center [496, 184] width 79 height 11
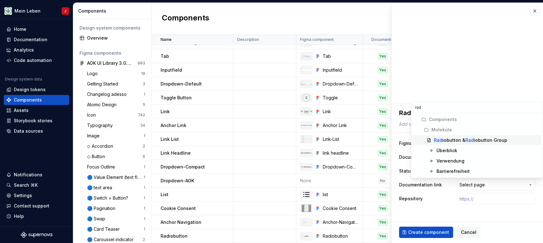
click at [474, 140] on div "Rad iobutton & Rad iobutton Group" at bounding box center [470, 140] width 73 height 6
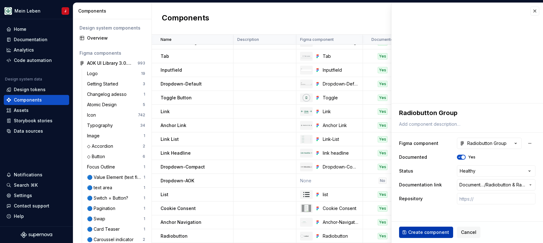
click at [421, 229] on button "Create component" at bounding box center [426, 231] width 54 height 11
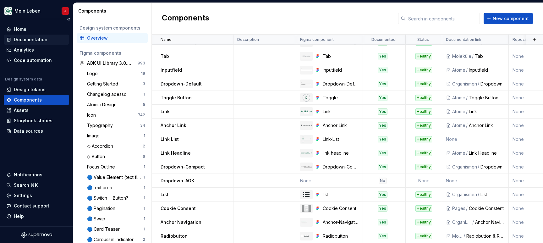
click at [41, 39] on div "Documentation" at bounding box center [31, 39] width 34 height 6
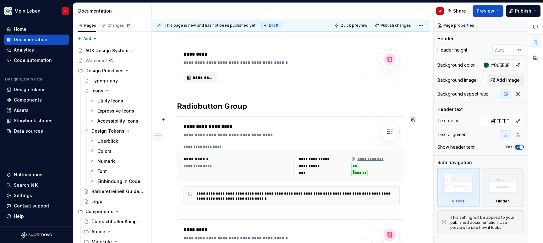
scroll to position [242, 0]
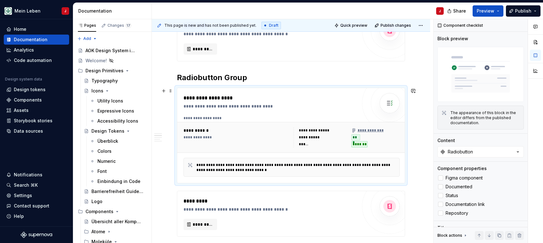
click at [255, 140] on div "**********" at bounding box center [236, 137] width 106 height 20
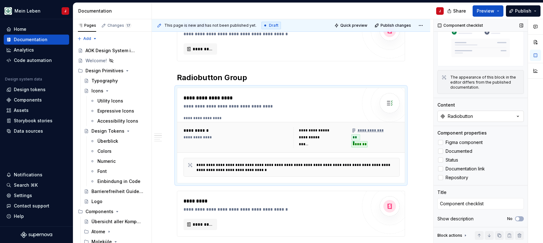
scroll to position [35, 0]
click at [472, 117] on div "Radiobutton" at bounding box center [460, 116] width 25 height 6
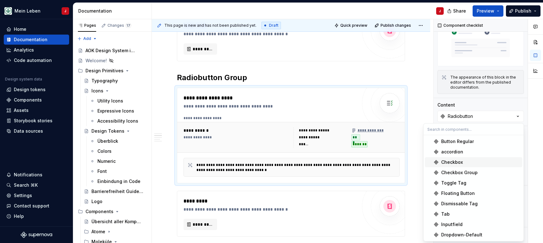
scroll to position [0, 0]
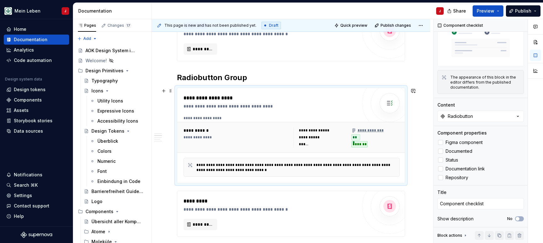
click at [263, 118] on div "**********" at bounding box center [292, 118] width 219 height 5
click at [169, 91] on span at bounding box center [170, 90] width 5 height 9
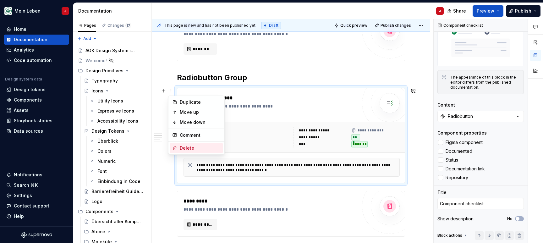
click at [184, 148] on div "Delete" at bounding box center [200, 148] width 41 height 6
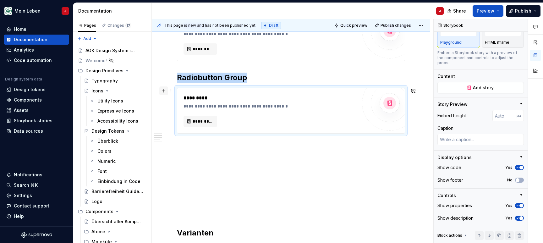
click at [164, 93] on button "button" at bounding box center [163, 90] width 9 height 9
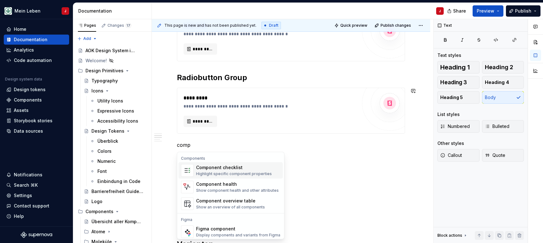
click at [208, 171] on div "Highlight specific component properties" at bounding box center [234, 173] width 76 height 5
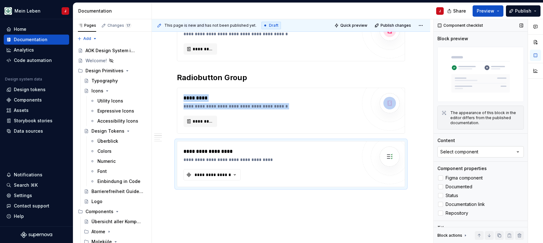
click at [459, 150] on div "Select component" at bounding box center [459, 152] width 38 height 6
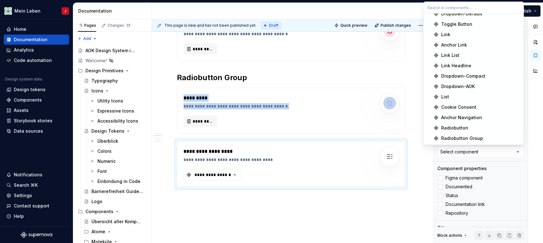
scroll to position [99, 0]
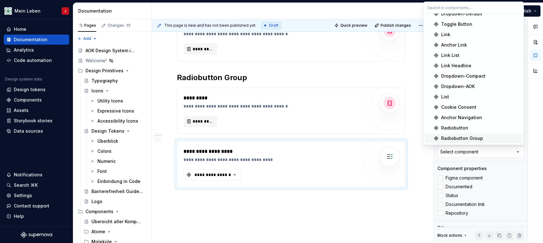
click at [469, 137] on div "Radiobutton Group" at bounding box center [462, 138] width 42 height 6
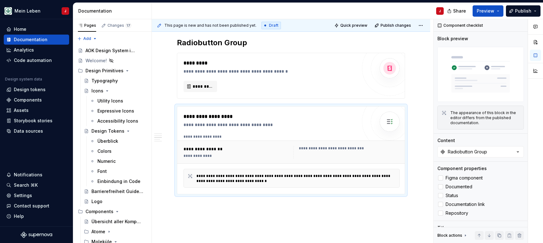
scroll to position [270, 0]
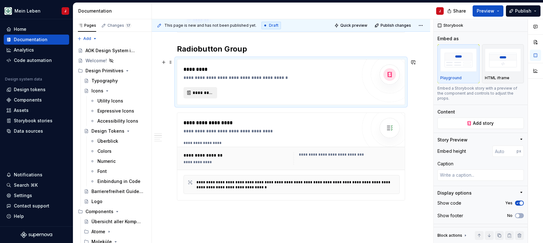
click at [197, 89] on button "*********" at bounding box center [200, 92] width 34 height 11
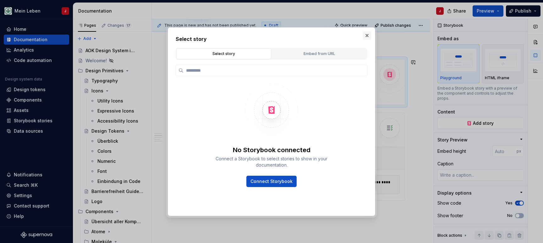
click at [367, 32] on button "button" at bounding box center [366, 35] width 9 height 9
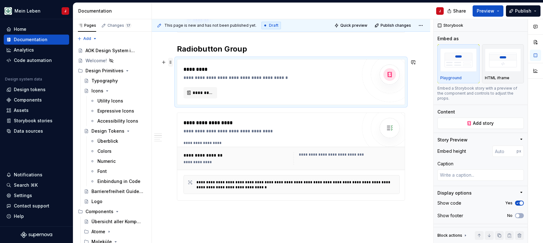
click at [171, 64] on span at bounding box center [170, 62] width 5 height 9
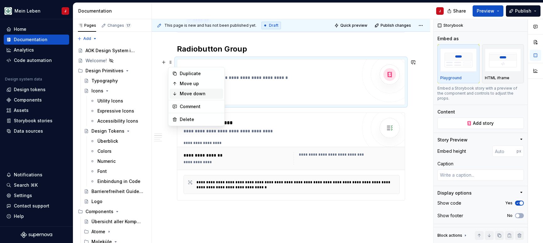
click at [190, 94] on div "Move down" at bounding box center [200, 93] width 41 height 6
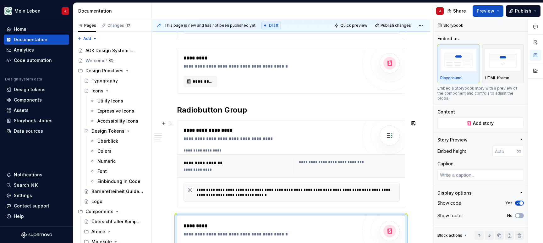
scroll to position [231, 0]
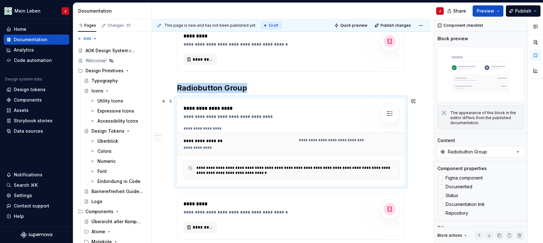
click at [275, 141] on div "**********" at bounding box center [237, 141] width 108 height 6
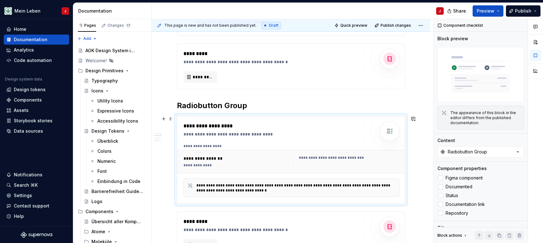
scroll to position [220, 0]
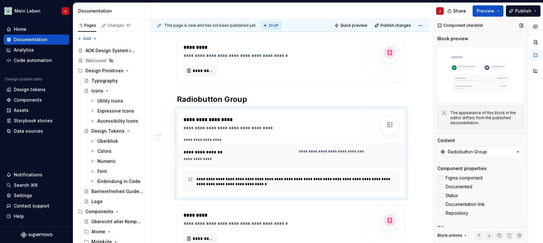
click at [440, 181] on label "Figma component" at bounding box center [480, 178] width 86 height 8
click at [440, 190] on label "Documented" at bounding box center [480, 187] width 86 height 8
click at [439, 195] on div at bounding box center [440, 195] width 5 height 5
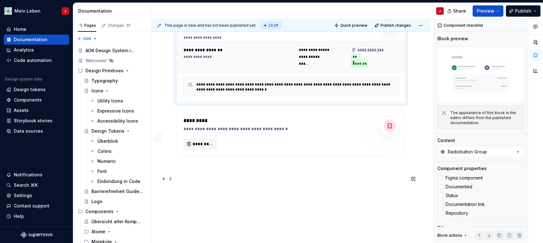
scroll to position [334, 0]
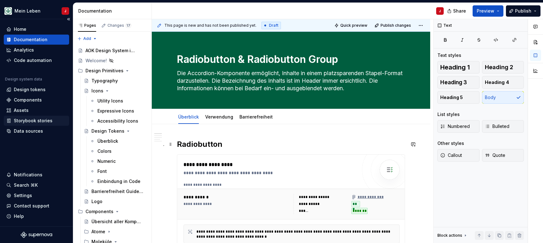
scroll to position [0, 0]
click at [218, 78] on textarea "Die Accordion-Komponente ermöglicht, Inhalte in einem platzsparenden Stapel-For…" at bounding box center [290, 80] width 228 height 25
paste textarea "Ein Radiobutton ist ein grafisches Steuerelement, das Nutzenden die Auswahl ein…"
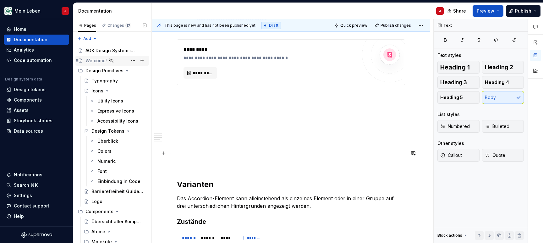
scroll to position [391, 0]
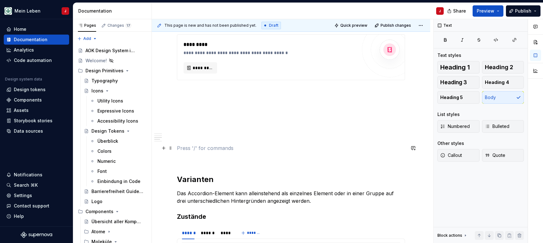
click at [184, 151] on p at bounding box center [291, 148] width 228 height 8
click at [185, 157] on p at bounding box center [291, 159] width 228 height 8
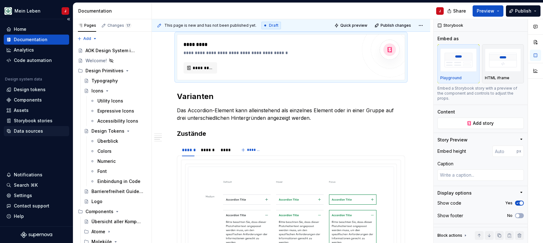
click at [251, 113] on p "Das Accordion-Element kann alleinstehend als einzelnes Element oder in einer Gr…" at bounding box center [291, 113] width 228 height 15
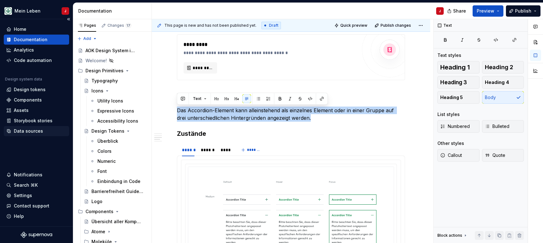
click at [251, 113] on p "Das Accordion-Element kann alleinstehend als einzelnes Element oder in einer Gr…" at bounding box center [291, 113] width 228 height 15
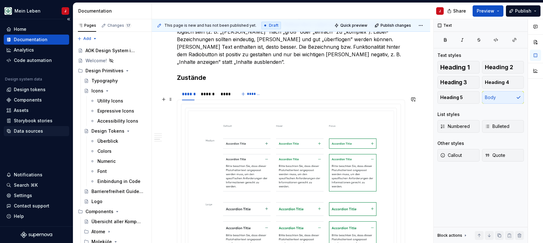
scroll to position [487, 0]
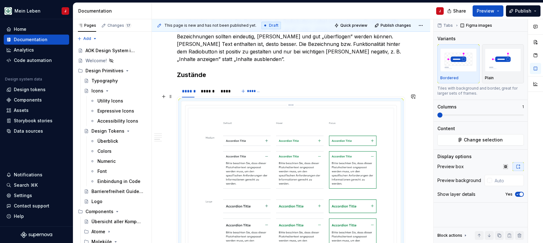
click at [218, 127] on img at bounding box center [291, 187] width 206 height 158
click at [470, 141] on span "Change selection" at bounding box center [483, 140] width 39 height 6
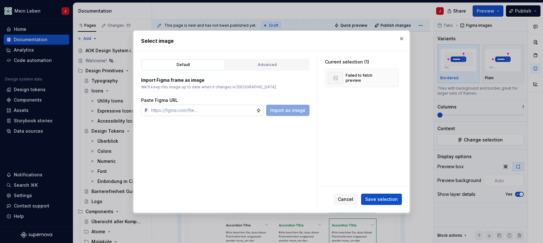
click at [205, 114] on input "text" at bounding box center [202, 110] width 107 height 11
click at [290, 109] on span "Import as image" at bounding box center [287, 110] width 35 height 6
click at [395, 78] on button "button" at bounding box center [391, 77] width 9 height 9
click at [374, 197] on span "Save selection" at bounding box center [381, 199] width 33 height 6
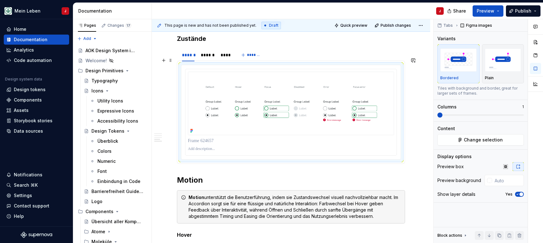
scroll to position [524, 0]
click at [211, 51] on div "******" at bounding box center [208, 54] width 14 height 6
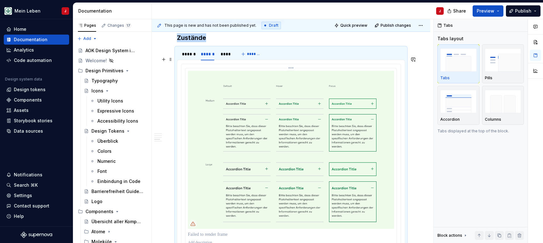
click at [221, 104] on img at bounding box center [291, 150] width 206 height 158
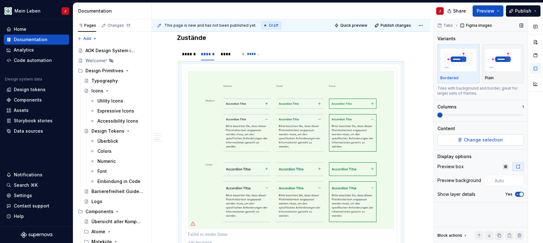
click at [479, 141] on span "Change selection" at bounding box center [483, 140] width 39 height 6
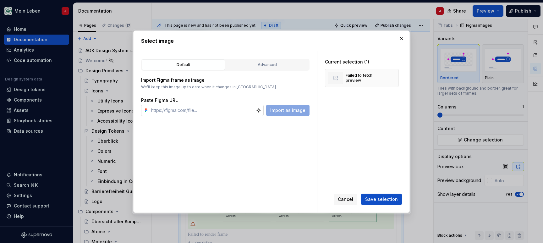
click at [228, 114] on input "text" at bounding box center [202, 110] width 107 height 11
click at [303, 111] on span "Import as image" at bounding box center [287, 110] width 35 height 6
click at [394, 79] on button "button" at bounding box center [391, 77] width 9 height 9
click at [379, 197] on span "Save selection" at bounding box center [381, 199] width 33 height 6
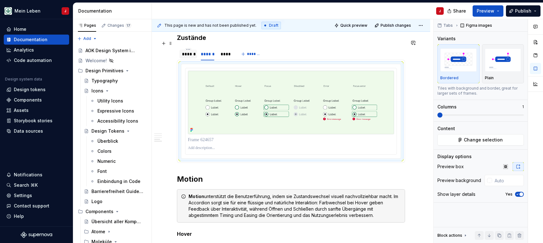
click at [186, 51] on div "******" at bounding box center [188, 54] width 13 height 6
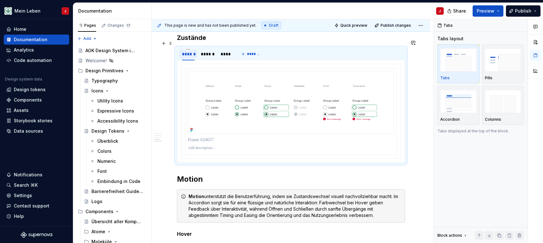
scroll to position [521, 0]
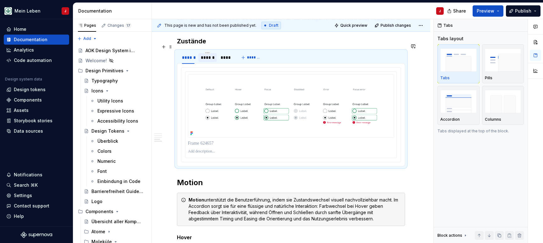
click at [203, 54] on div "******" at bounding box center [208, 57] width 14 height 6
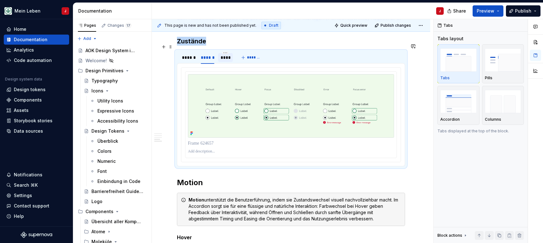
click at [228, 54] on div "****" at bounding box center [225, 57] width 10 height 6
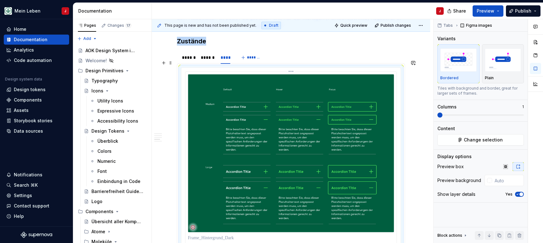
click at [350, 79] on img at bounding box center [291, 153] width 206 height 158
click at [474, 137] on button "Change selection" at bounding box center [480, 139] width 86 height 11
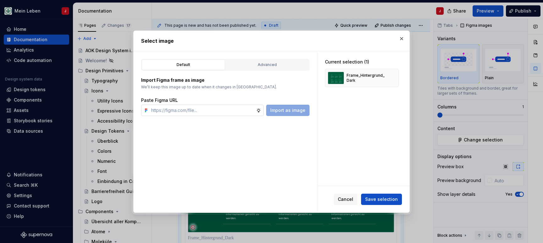
click at [195, 109] on input "text" at bounding box center [202, 110] width 107 height 11
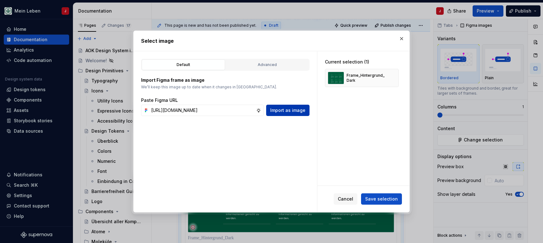
click at [287, 109] on span "Import as image" at bounding box center [287, 110] width 35 height 6
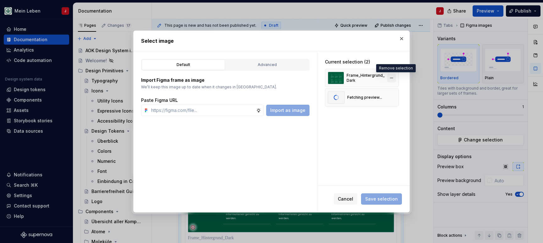
click at [394, 76] on button "button" at bounding box center [391, 77] width 9 height 9
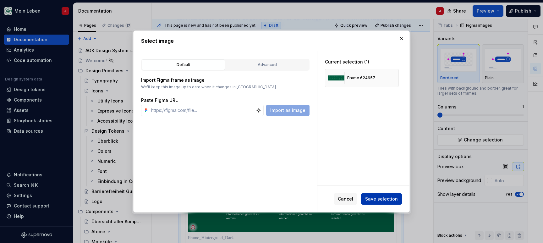
click at [375, 199] on span "Save selection" at bounding box center [381, 199] width 33 height 6
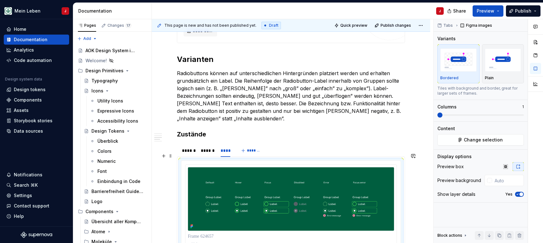
scroll to position [436, 0]
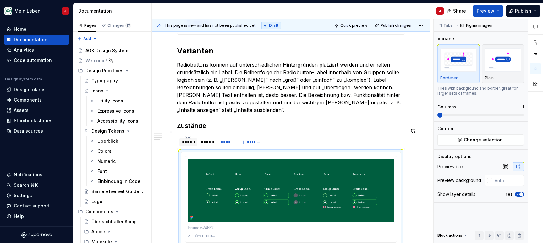
click at [182, 136] on div "******" at bounding box center [188, 142] width 18 height 12
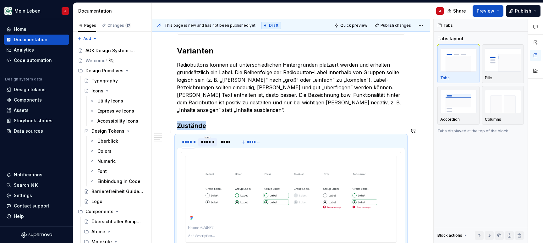
click at [209, 139] on div "******" at bounding box center [208, 142] width 14 height 6
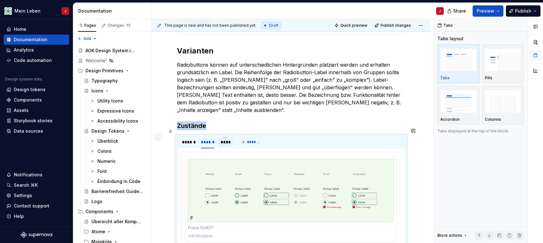
click at [224, 139] on div "****" at bounding box center [225, 142] width 10 height 6
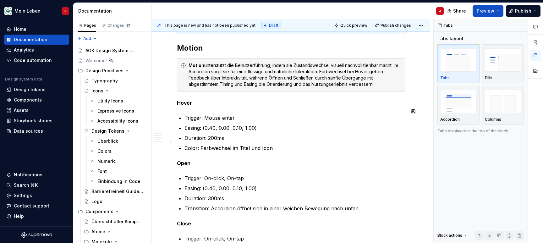
scroll to position [591, 0]
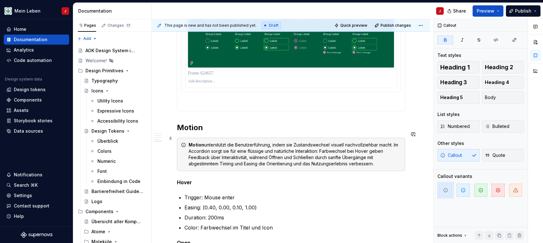
click at [207, 142] on div "Motion unterstützt die Benutzerführung, indem sie Zustandswechsel visuell nachv…" at bounding box center [294, 154] width 212 height 25
click at [191, 146] on div "Motion unterstützt die Benutzerführung, indem sie Zustandswechsel visuell nachv…" at bounding box center [294, 154] width 212 height 25
click at [181, 143] on div "Motion unterstützt die Benutzerführung, indem sie Zustandswechsel visuell nachv…" at bounding box center [291, 154] width 228 height 33
click at [171, 139] on span at bounding box center [170, 138] width 5 height 9
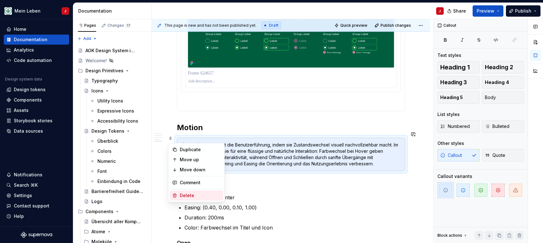
click at [210, 197] on div "Delete" at bounding box center [200, 195] width 41 height 6
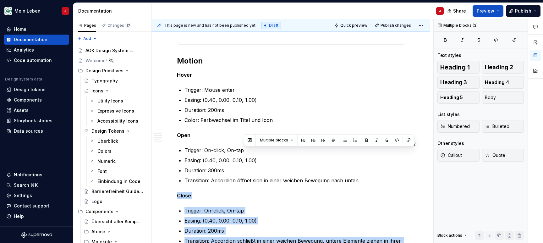
scroll to position [627, 0]
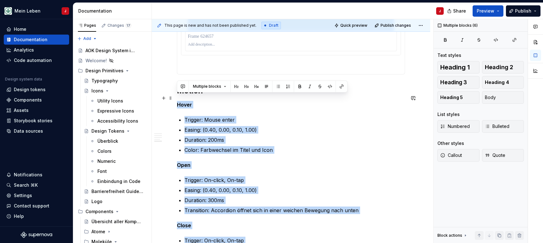
drag, startPoint x: 269, startPoint y: 162, endPoint x: 176, endPoint y: 94, distance: 115.5
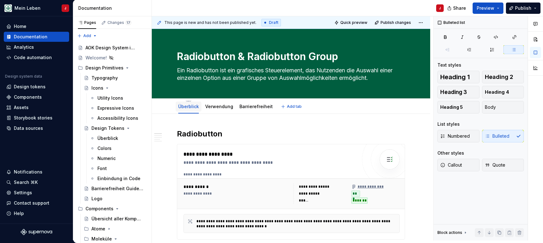
scroll to position [0, 0]
click at [222, 107] on link "Verwendung" at bounding box center [219, 106] width 28 height 5
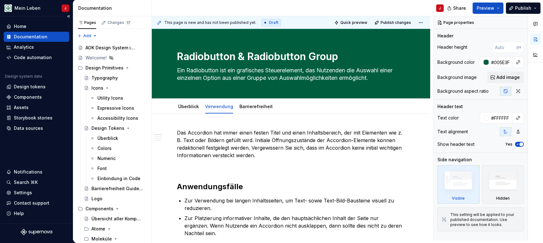
click at [240, 141] on p "Das Accordion hat immer einen festen Titel und einen Inhaltsbereich, der mit El…" at bounding box center [291, 144] width 228 height 30
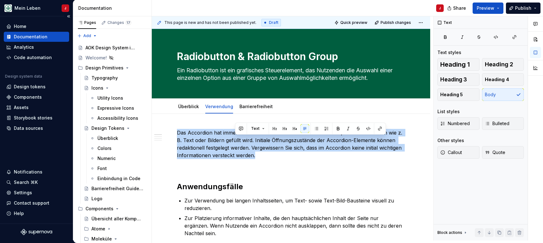
click at [240, 141] on p "Das Accordion hat immer einen festen Titel und einen Inhaltsbereich, der mit El…" at bounding box center [291, 144] width 228 height 30
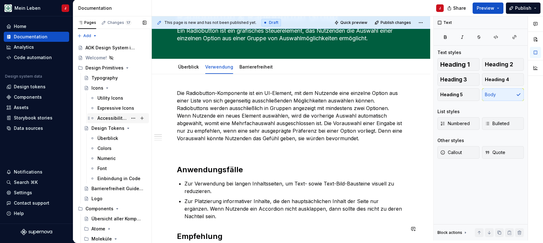
scroll to position [40, 0]
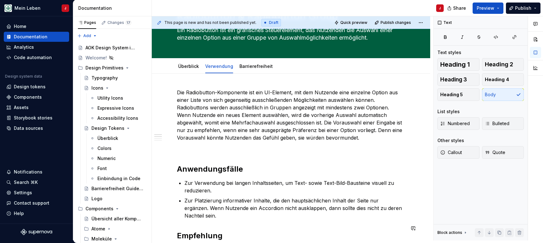
click at [245, 190] on p "Zur Verwendung bei langen Inhaltsseiten, um Text- sowie Text-Bild-Bausteine vis…" at bounding box center [294, 186] width 220 height 15
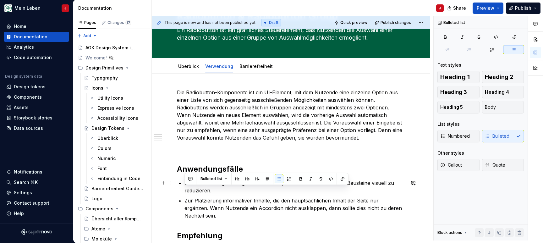
click at [245, 190] on p "Zur Verwendung bei langen Inhaltsseiten, um Text- sowie Text-Bild-Bausteine vis…" at bounding box center [294, 186] width 220 height 15
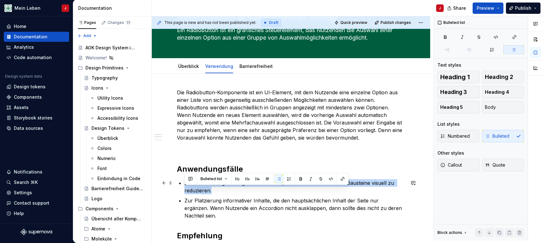
click at [245, 190] on p "Zur Verwendung bei langen Inhaltsseiten, um Text- sowie Text-Bild-Bausteine vis…" at bounding box center [294, 186] width 220 height 15
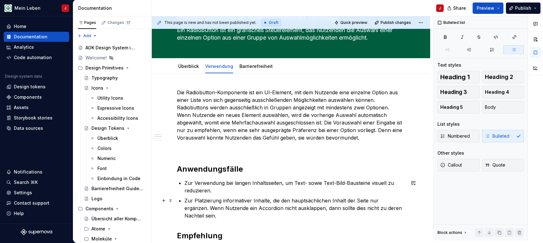
click at [342, 211] on p "Zur Platzierung informativer Inhalte, die den hauptsächlichen Inhalt der Seite …" at bounding box center [294, 208] width 220 height 23
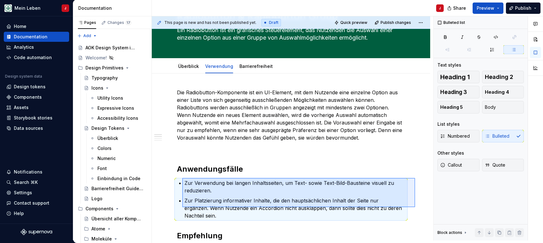
drag, startPoint x: 387, startPoint y: 204, endPoint x: 182, endPoint y: 178, distance: 206.7
click at [182, 178] on div "This page is new and has not been published yet. Draft Quick preview Publish ch…" at bounding box center [292, 128] width 281 height 224
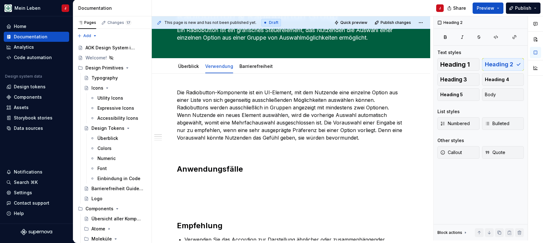
scroll to position [43, 0]
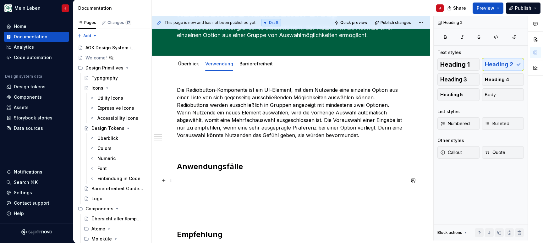
click at [187, 183] on p at bounding box center [291, 181] width 228 height 8
click at [207, 169] on h2 "Anwendungsfälle" at bounding box center [291, 166] width 228 height 10
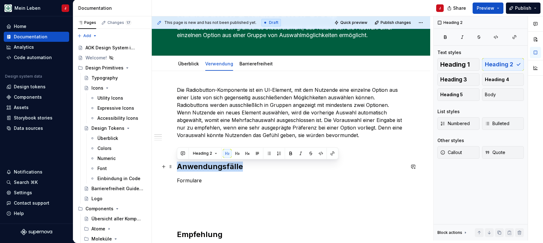
click at [207, 169] on h2 "Anwendungsfälle" at bounding box center [291, 166] width 228 height 10
click at [189, 181] on p "Formulare" at bounding box center [291, 181] width 228 height 8
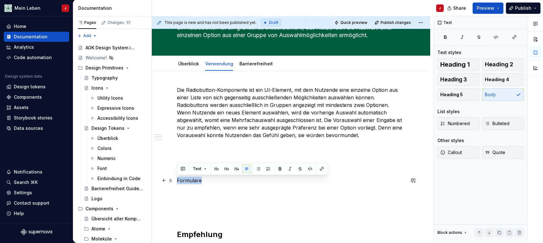
click at [189, 181] on p "Formulare" at bounding box center [291, 181] width 228 height 8
click at [460, 77] on span "Heading 3" at bounding box center [453, 79] width 27 height 6
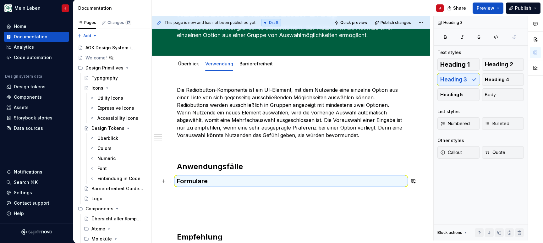
click at [224, 179] on h3 "Formulare" at bounding box center [291, 181] width 228 height 9
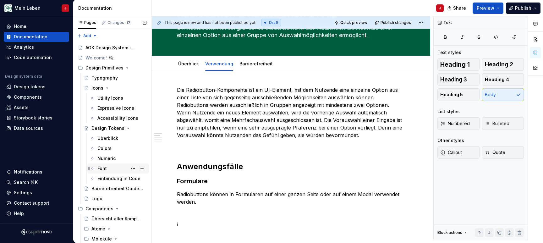
scroll to position [61, 0]
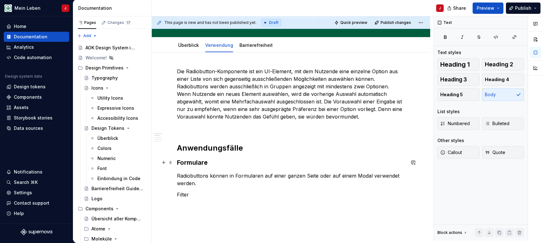
click at [190, 163] on h3 "Formulare" at bounding box center [291, 162] width 228 height 9
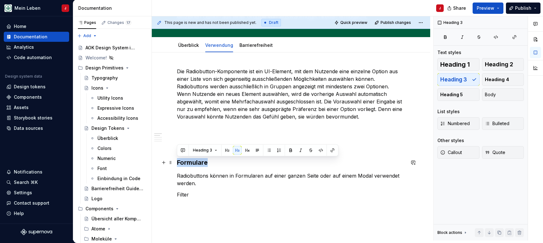
click at [190, 163] on h3 "Formulare" at bounding box center [291, 162] width 228 height 9
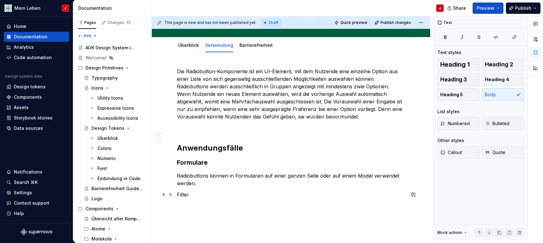
click at [187, 197] on p "Filter" at bounding box center [291, 195] width 228 height 8
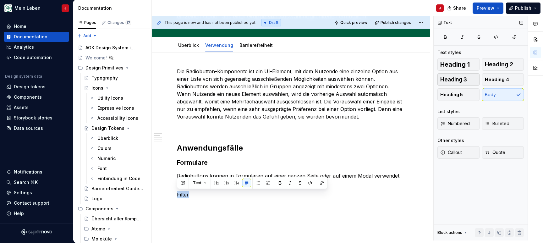
click at [469, 77] on button "Heading 3" at bounding box center [458, 79] width 42 height 13
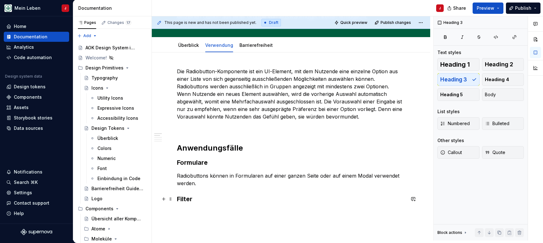
click at [216, 195] on h3 "Filter" at bounding box center [291, 198] width 228 height 9
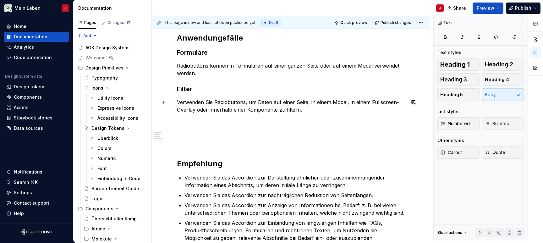
scroll to position [193, 0]
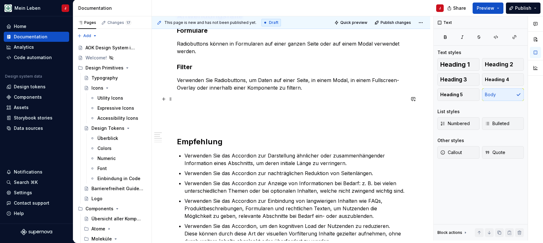
click at [184, 98] on p at bounding box center [291, 99] width 228 height 8
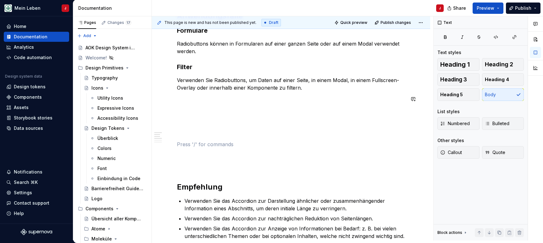
click at [165, 109] on button "button" at bounding box center [163, 110] width 9 height 9
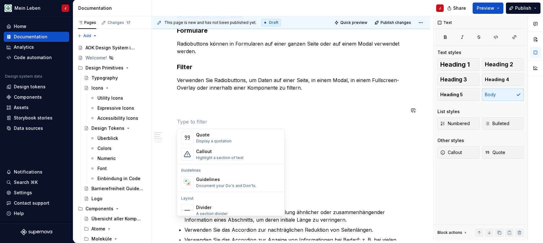
scroll to position [143, 0]
click at [229, 159] on div "Highlight a section of text" at bounding box center [219, 157] width 47 height 5
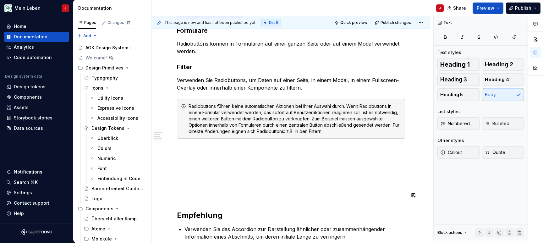
click at [218, 182] on p at bounding box center [291, 184] width 228 height 8
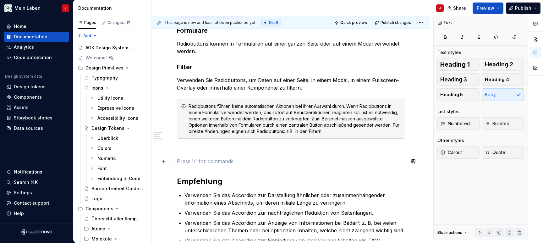
click at [195, 160] on p at bounding box center [291, 161] width 228 height 8
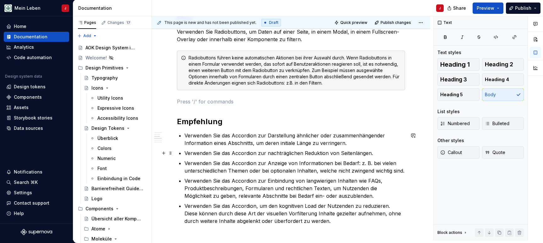
scroll to position [245, 0]
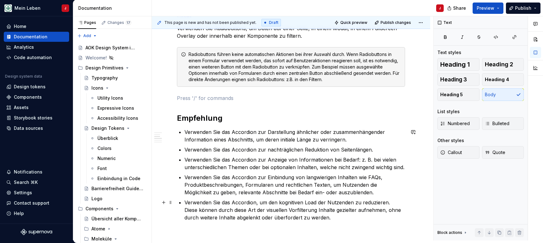
click at [318, 214] on p "Verwenden Sie das Accordion, um den kognitiven Load der Nutzenden zu reduzieren…" at bounding box center [294, 209] width 220 height 23
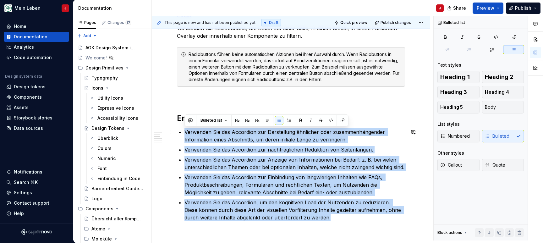
drag, startPoint x: 323, startPoint y: 219, endPoint x: 185, endPoint y: 131, distance: 162.7
click at [185, 131] on ul "Verwenden Sie das Accordion zur Darstellung ähnlicher oder zusammenhängender In…" at bounding box center [294, 174] width 220 height 93
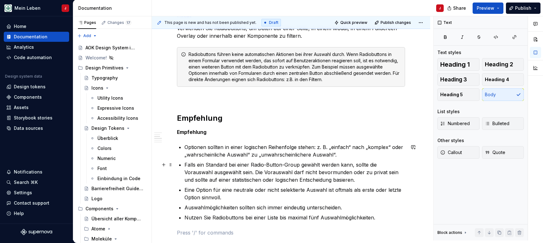
scroll to position [252, 0]
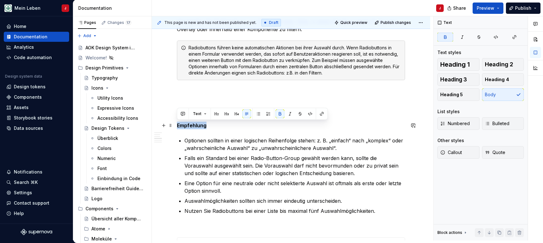
drag, startPoint x: 226, startPoint y: 127, endPoint x: 178, endPoint y: 122, distance: 49.0
click at [178, 122] on p "Empfehlung" at bounding box center [291, 126] width 228 height 8
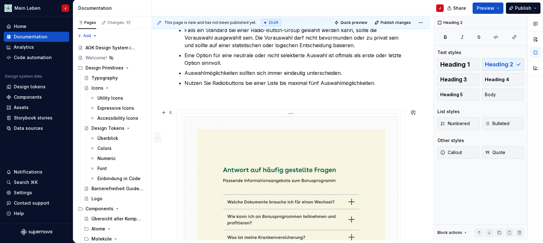
scroll to position [405, 0]
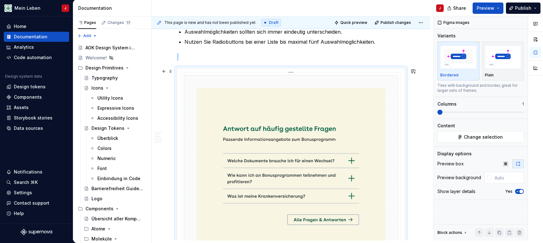
click at [242, 141] on img at bounding box center [291, 174] width 214 height 198
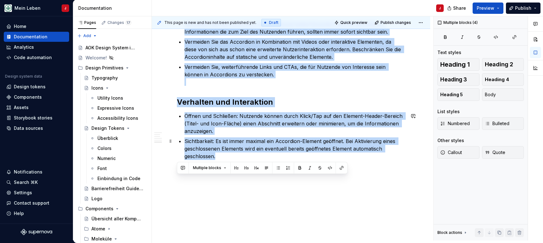
scroll to position [472, 0]
drag, startPoint x: 179, startPoint y: 71, endPoint x: 259, endPoint y: 198, distance: 149.5
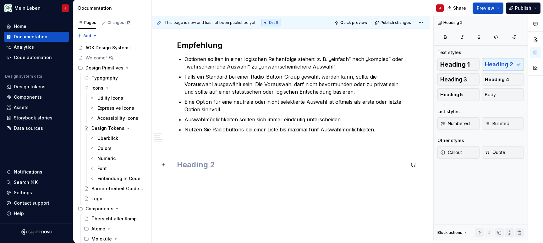
click at [197, 165] on h2 at bounding box center [291, 165] width 228 height 10
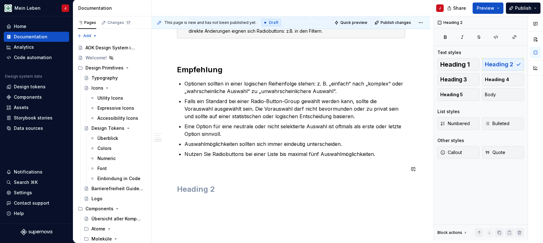
scroll to position [289, 0]
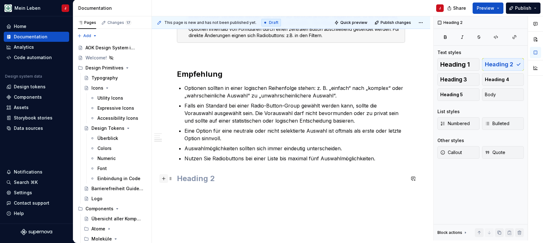
click at [164, 179] on button "button" at bounding box center [163, 178] width 9 height 9
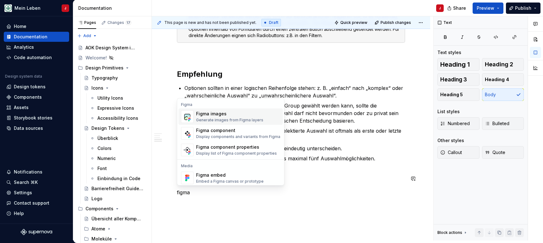
drag, startPoint x: 164, startPoint y: 179, endPoint x: 218, endPoint y: 118, distance: 81.2
click at [218, 118] on p "Falls ein Standard bei einer Radio-Button-Group gewählt werden kann, sollte die…" at bounding box center [294, 113] width 220 height 23
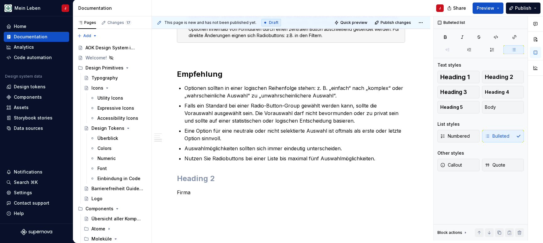
click at [185, 193] on p "Firma" at bounding box center [291, 192] width 228 height 8
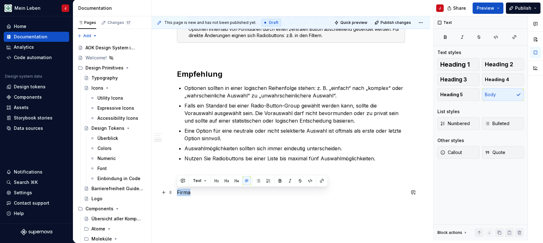
click at [185, 193] on p "Firma" at bounding box center [291, 192] width 228 height 8
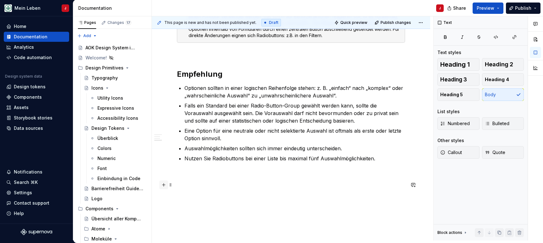
click at [163, 187] on button "button" at bounding box center [163, 184] width 9 height 9
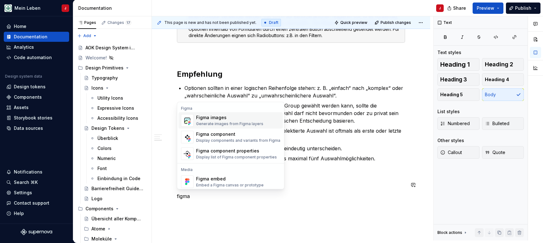
click at [209, 122] on div "Generate images from Figma layers" at bounding box center [229, 123] width 67 height 5
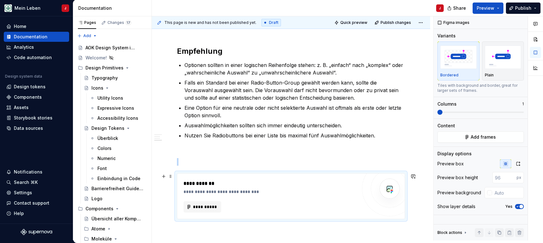
scroll to position [371, 0]
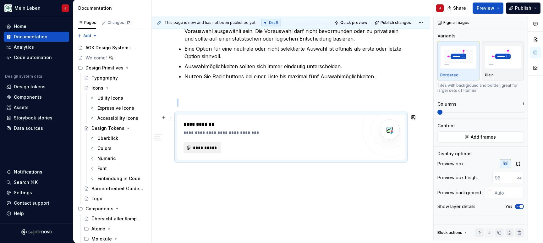
click at [203, 150] on span "**********" at bounding box center [205, 147] width 24 height 6
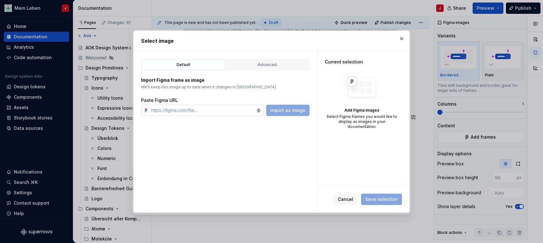
click at [220, 108] on input "text" at bounding box center [202, 110] width 107 height 11
click at [290, 112] on span "Import as image" at bounding box center [287, 110] width 35 height 6
click at [208, 108] on input "text" at bounding box center [202, 110] width 107 height 11
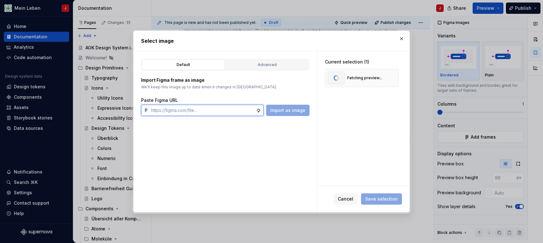
paste input "[URL][DOMAIN_NAME]"
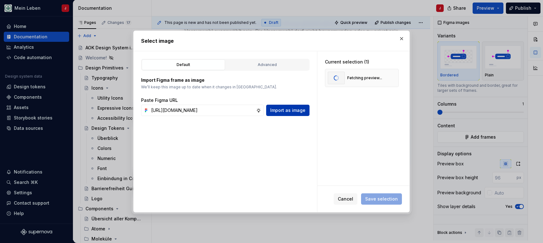
click at [287, 111] on span "Import as image" at bounding box center [287, 110] width 35 height 6
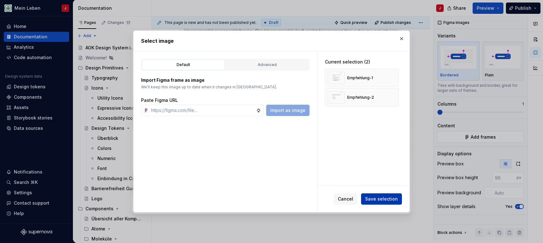
click at [378, 199] on span "Save selection" at bounding box center [381, 199] width 33 height 6
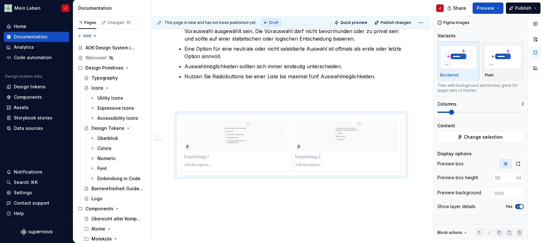
scroll to position [331, 0]
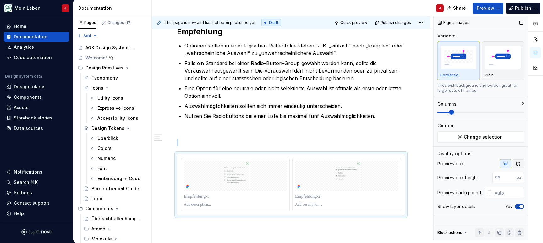
click at [517, 162] on icon "button" at bounding box center [517, 163] width 5 height 5
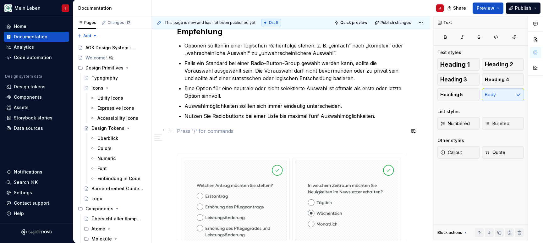
click at [202, 133] on p at bounding box center [291, 131] width 228 height 8
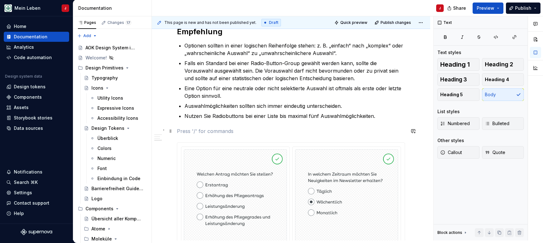
click at [180, 131] on p at bounding box center [291, 131] width 228 height 8
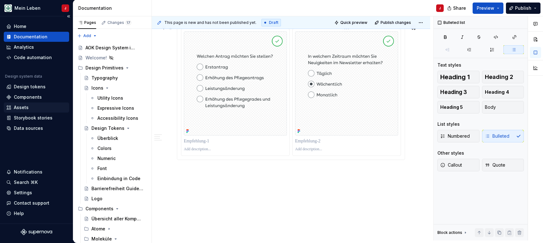
scroll to position [446, 0]
click at [205, 150] on p at bounding box center [235, 149] width 103 height 5
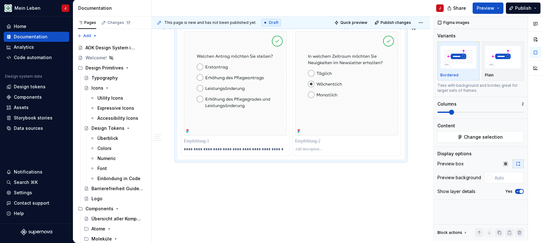
click at [308, 148] on p at bounding box center [346, 149] width 103 height 5
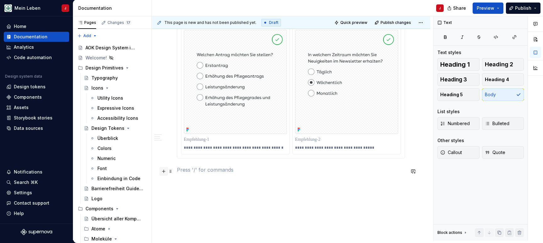
click at [165, 171] on button "button" at bounding box center [163, 171] width 9 height 9
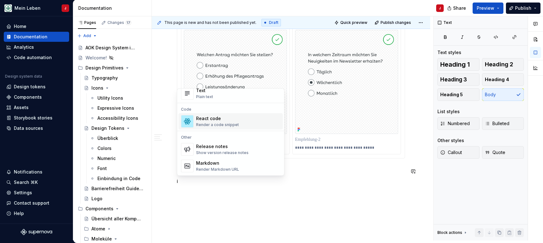
scroll to position [592, 0]
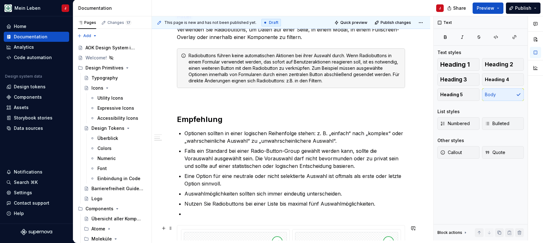
scroll to position [187, 0]
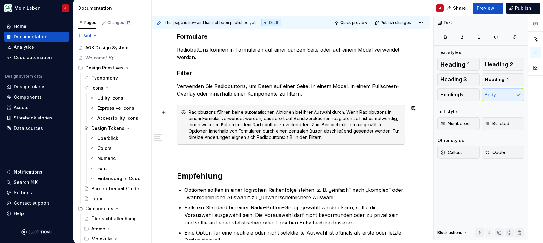
click at [180, 145] on div "Die Radiobutton-Komponente ist ein UI-Element, mit dem Nutzende eine einzelne O…" at bounding box center [291, 193] width 228 height 502
click at [182, 125] on div "Radiobuttons führen keine automatischen Aktionen bei ihrer Auswahl durch. Wenn …" at bounding box center [291, 125] width 228 height 40
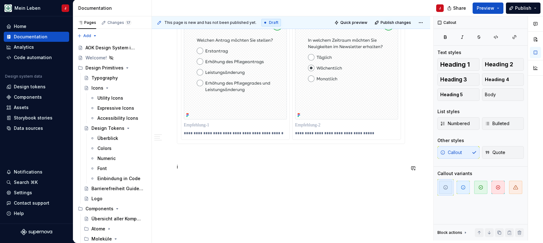
scroll to position [463, 0]
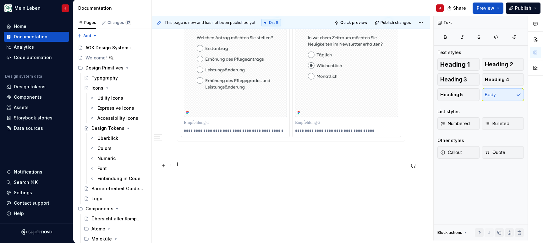
click at [189, 167] on p "i" at bounding box center [291, 164] width 228 height 8
click at [163, 166] on button "button" at bounding box center [163, 165] width 9 height 9
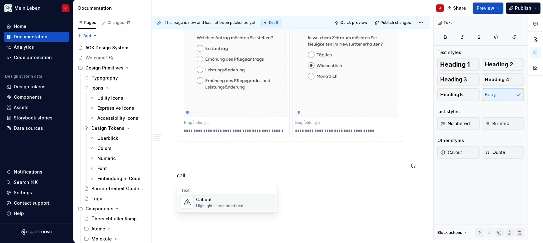
click at [203, 202] on div "Callout" at bounding box center [219, 199] width 47 height 6
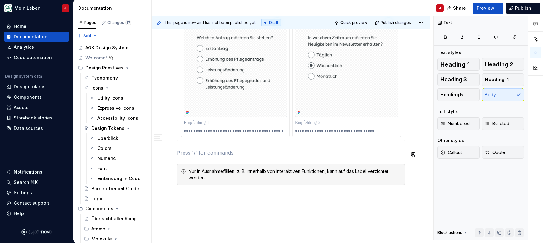
scroll to position [452, 0]
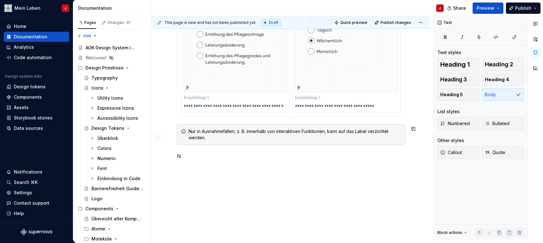
scroll to position [481, 0]
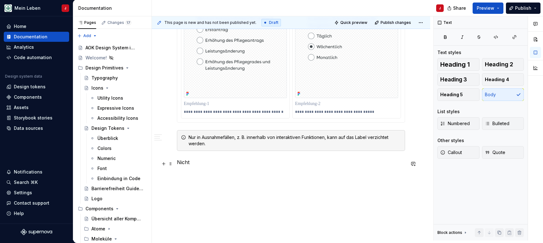
click at [208, 174] on p "Nicht" at bounding box center [291, 174] width 228 height 8
click at [200, 177] on p "Nicht empfehlenswert" at bounding box center [291, 174] width 228 height 8
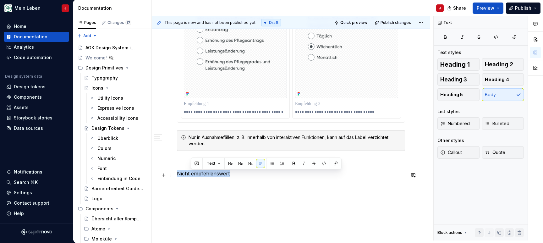
click at [200, 177] on p "Nicht empfehlenswert" at bounding box center [291, 174] width 228 height 8
click at [500, 65] on span "Heading 2" at bounding box center [499, 64] width 28 height 6
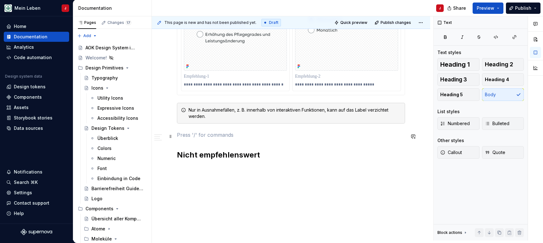
click at [186, 139] on p at bounding box center [291, 135] width 228 height 8
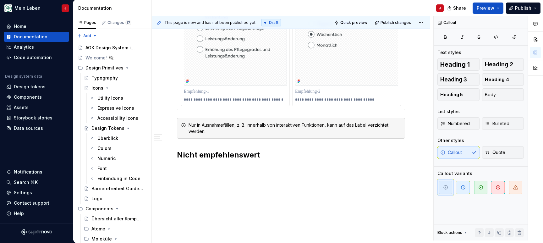
scroll to position [495, 0]
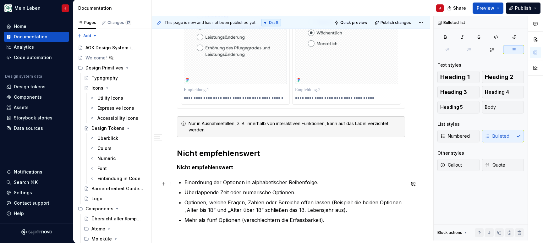
click at [332, 181] on p "Einordnung der Optionen in alphabetischer Reihenfolge." at bounding box center [294, 182] width 220 height 8
click at [303, 195] on p "Überlappende Zeit oder numerische Optionen." at bounding box center [294, 192] width 220 height 8
click at [351, 210] on p "Optionen, welche Fragen, Zahlen oder Bereiche offen lassen (Beispiel: die beide…" at bounding box center [294, 205] width 220 height 15
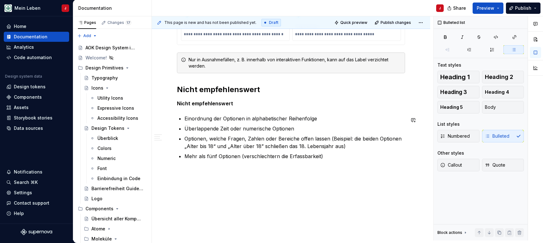
scroll to position [560, 0]
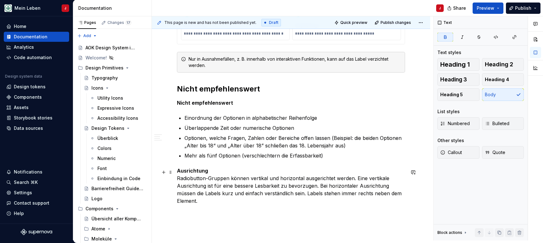
click at [191, 169] on strong "Ausrichtung" at bounding box center [192, 170] width 31 height 6
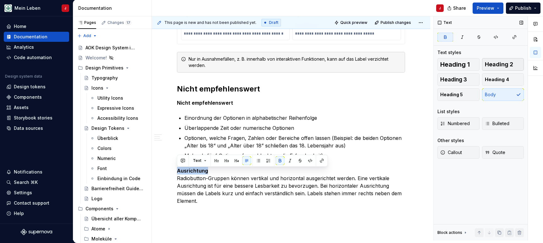
click at [493, 61] on button "Heading 2" at bounding box center [503, 64] width 42 height 13
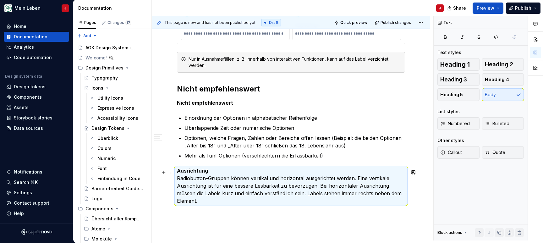
click at [219, 171] on p "Ausrichtung Radiobutton-Gruppen können vertikal und horizontal ausgerichtet wer…" at bounding box center [291, 186] width 228 height 38
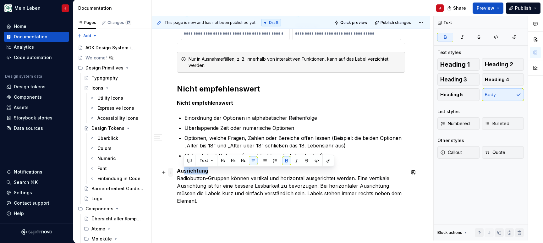
drag, startPoint x: 222, startPoint y: 171, endPoint x: 171, endPoint y: 171, distance: 51.8
click at [183, 172] on strong "Ausrichtung" at bounding box center [192, 170] width 31 height 6
click at [506, 65] on span "Heading 2" at bounding box center [499, 64] width 28 height 6
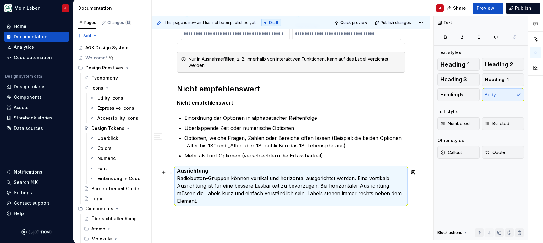
click at [218, 168] on p "Ausrichtung Radiobutton-Gruppen können vertikal und horizontal ausgerichtet wer…" at bounding box center [291, 186] width 228 height 38
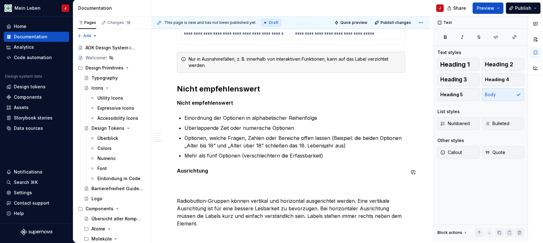
click at [215, 174] on p "Ausrichtung" at bounding box center [291, 171] width 228 height 8
click at [218, 101] on strong "Nicht empfehlenswert" at bounding box center [205, 103] width 56 height 6
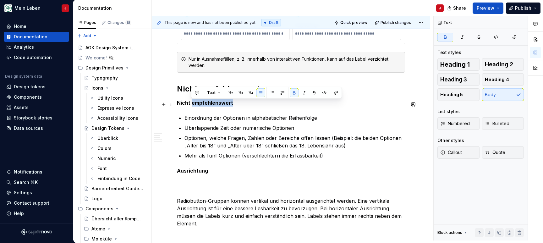
click at [218, 101] on strong "Nicht empfehlenswert" at bounding box center [205, 103] width 56 height 6
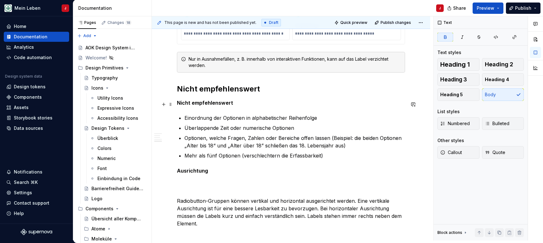
click at [218, 101] on strong "Nicht empfehlenswert" at bounding box center [205, 103] width 56 height 6
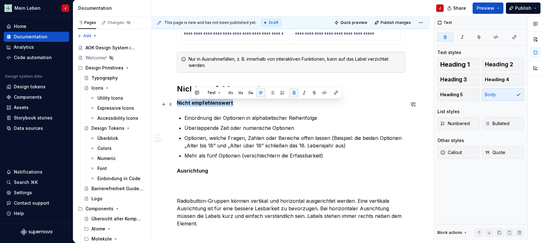
click at [218, 101] on strong "Nicht empfehlenswert" at bounding box center [205, 103] width 56 height 6
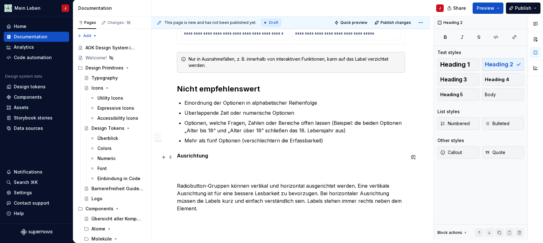
click at [200, 158] on strong "Ausrichtung" at bounding box center [192, 155] width 31 height 6
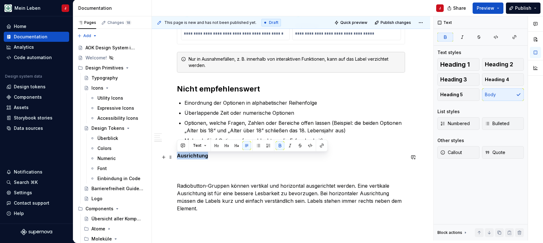
click at [200, 158] on strong "Ausrichtung" at bounding box center [192, 155] width 31 height 6
click at [501, 64] on span "Heading 2" at bounding box center [499, 64] width 28 height 6
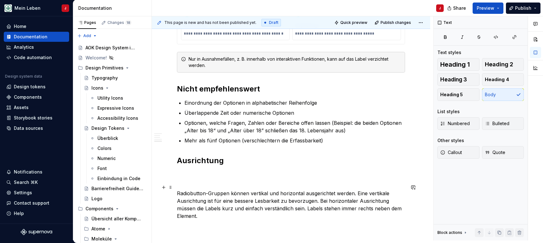
click at [192, 186] on p "Radiobutton-Gruppen können vertikal und horizontal ausgerichtet werden. Eine ve…" at bounding box center [291, 201] width 228 height 38
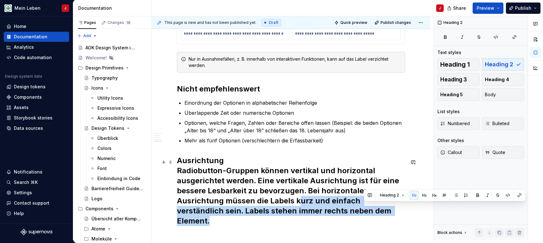
scroll to position [564, 0]
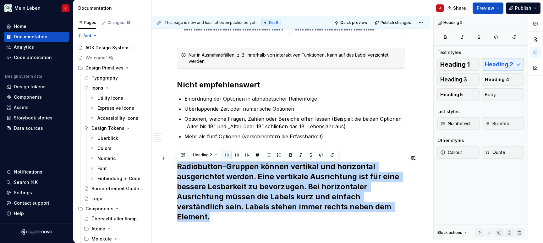
drag, startPoint x: 374, startPoint y: 217, endPoint x: 178, endPoint y: 168, distance: 202.5
click at [178, 168] on h2 "Ausrichtung Radiobutton-Gruppen können vertikal und horizontal ausgerichtet wer…" at bounding box center [291, 186] width 228 height 70
click at [496, 95] on button "Body" at bounding box center [503, 94] width 42 height 13
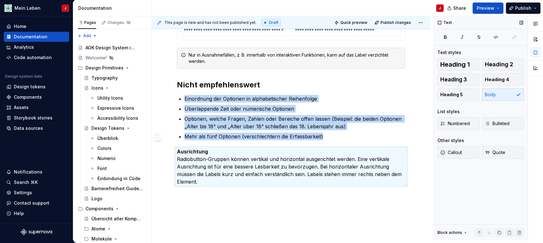
scroll to position [582, 0]
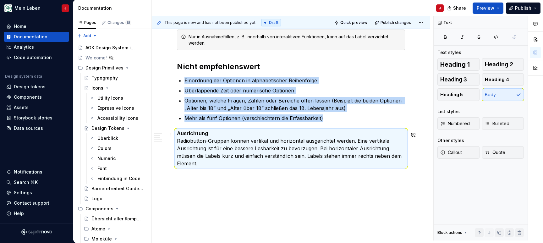
click at [220, 136] on p "Ausrichtung Radiobutton-Gruppen können vertikal und horizontal ausgerichtet wer…" at bounding box center [291, 148] width 228 height 38
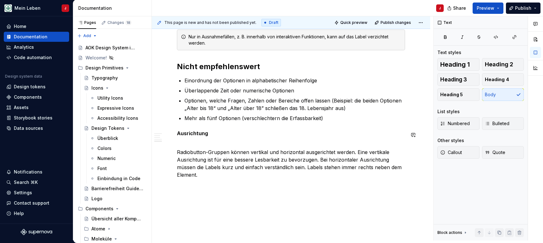
scroll to position [561, 0]
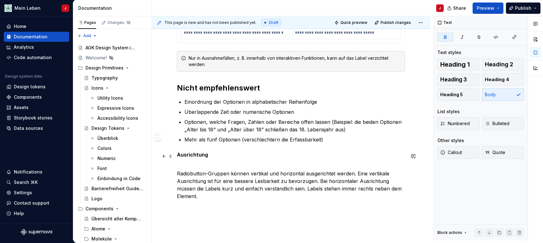
click at [192, 155] on strong "Ausrichtung" at bounding box center [192, 154] width 31 height 6
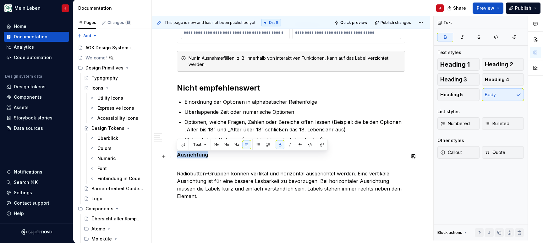
click at [192, 155] on strong "Ausrichtung" at bounding box center [192, 154] width 31 height 6
click at [506, 64] on span "Heading 2" at bounding box center [499, 64] width 28 height 6
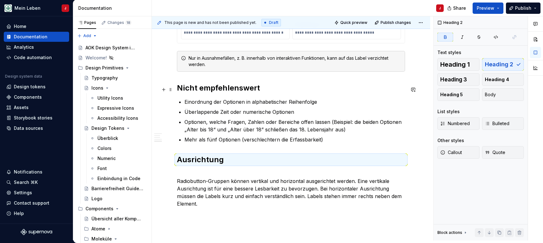
click at [205, 88] on h2 "Nicht empfehlenswert" at bounding box center [291, 88] width 228 height 10
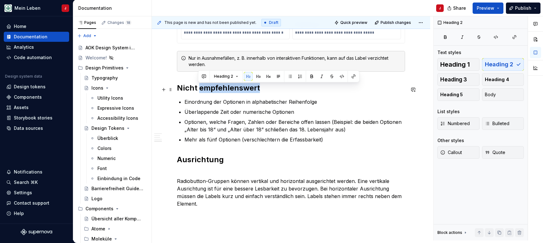
click at [205, 88] on h2 "Nicht empfehlenswert" at bounding box center [291, 88] width 228 height 10
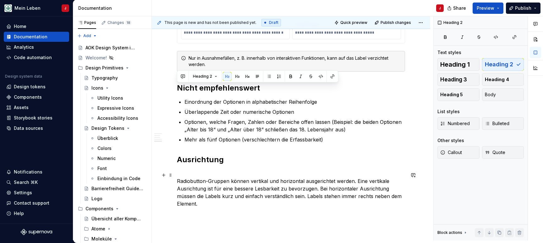
click at [198, 173] on p "Radiobutton-Gruppen können vertikal und horizontal ausgerichtet werden. Eine ve…" at bounding box center [291, 189] width 228 height 38
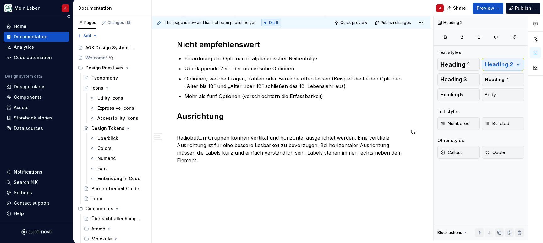
scroll to position [602, 0]
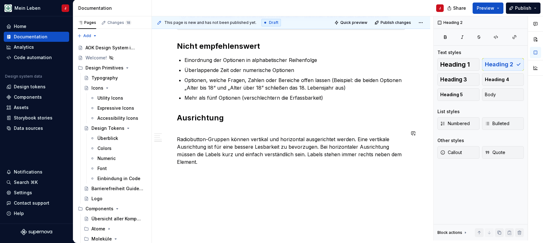
click at [163, 166] on button "button" at bounding box center [163, 167] width 9 height 9
drag, startPoint x: 193, startPoint y: 174, endPoint x: 219, endPoint y: 104, distance: 75.0
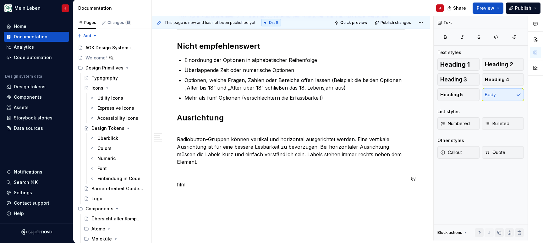
click at [164, 179] on button "button" at bounding box center [163, 178] width 9 height 9
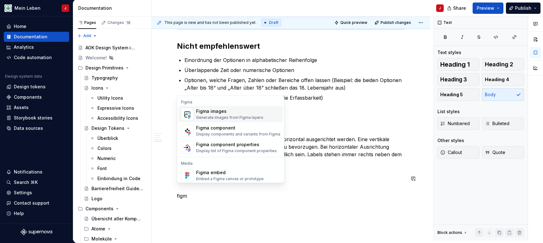
click at [188, 117] on img "Suggestions" at bounding box center [187, 114] width 12 height 13
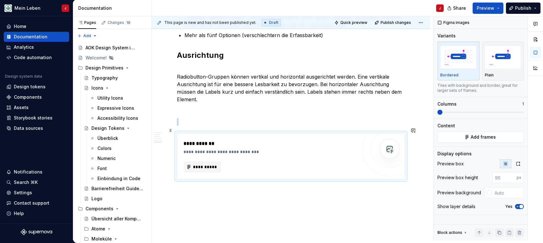
scroll to position [674, 0]
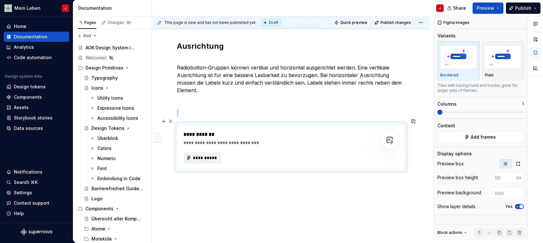
click at [200, 155] on span "**********" at bounding box center [205, 158] width 24 height 6
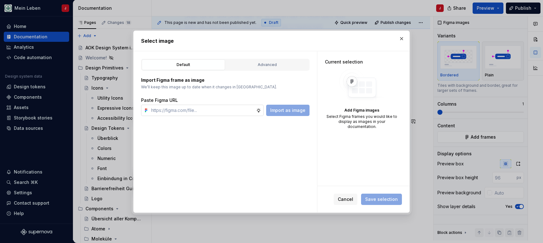
click at [172, 110] on input "text" at bounding box center [202, 110] width 107 height 11
click at [299, 110] on span "Import as image" at bounding box center [287, 110] width 35 height 6
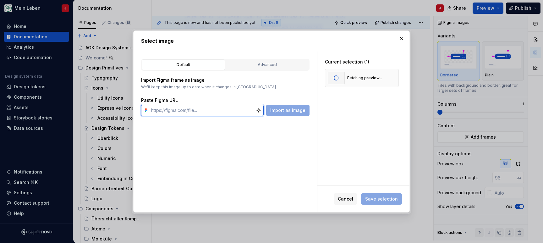
click at [194, 111] on input "text" at bounding box center [202, 110] width 107 height 11
paste input "[URL][DOMAIN_NAME]"
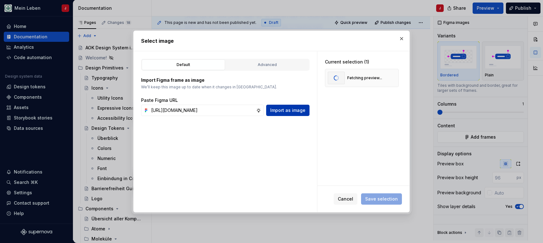
click at [286, 108] on span "Import as image" at bounding box center [287, 110] width 35 height 6
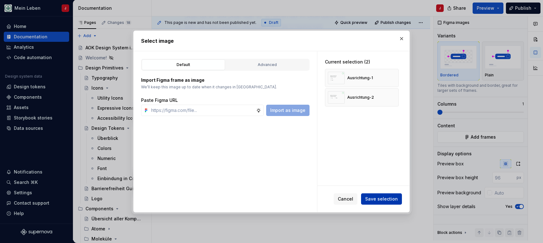
click at [380, 204] on button "Save selection" at bounding box center [381, 198] width 41 height 11
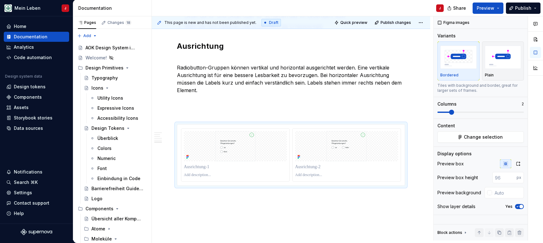
scroll to position [638, 0]
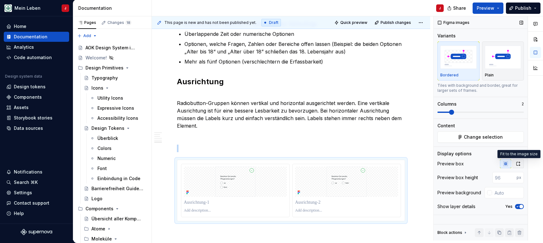
click at [516, 162] on icon "button" at bounding box center [517, 163] width 5 height 5
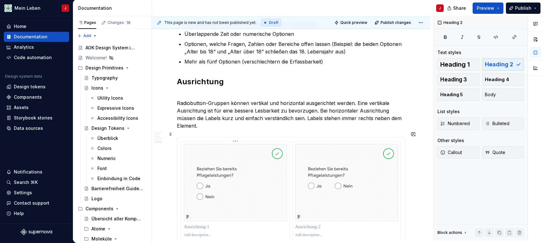
scroll to position [672, 0]
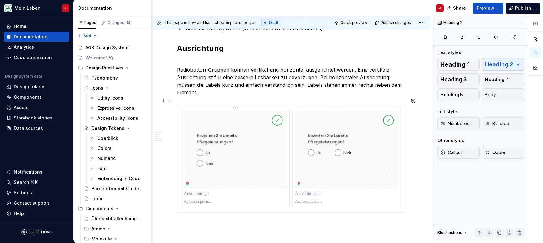
click at [201, 193] on div at bounding box center [235, 193] width 103 height 9
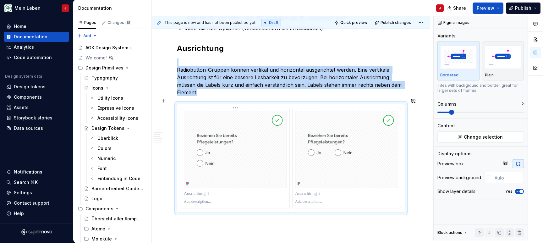
click at [196, 199] on p at bounding box center [235, 201] width 103 height 5
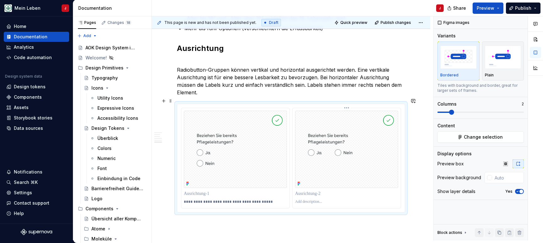
click at [314, 199] on p at bounding box center [346, 201] width 103 height 5
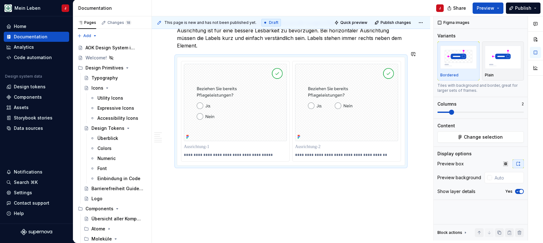
scroll to position [720, 0]
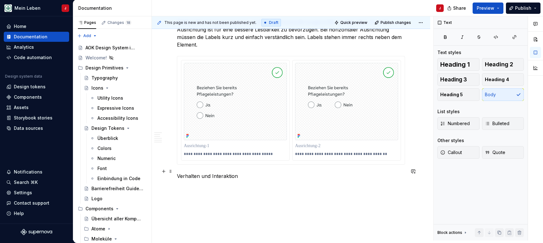
click at [187, 172] on p "Verhalten und Interaktion" at bounding box center [291, 176] width 228 height 8
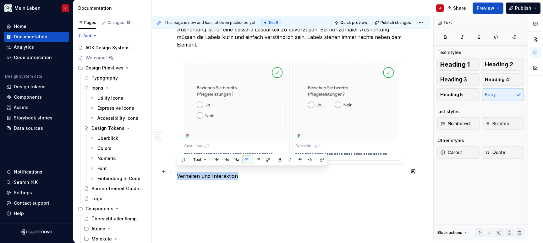
click at [187, 172] on p "Verhalten und Interaktion" at bounding box center [291, 176] width 228 height 8
click at [497, 64] on span "Heading 2" at bounding box center [499, 64] width 28 height 6
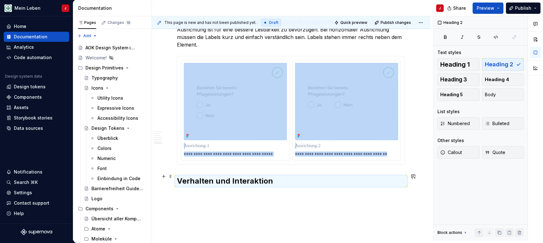
click at [288, 176] on h2 "Verhalten und Interaktion" at bounding box center [291, 181] width 228 height 10
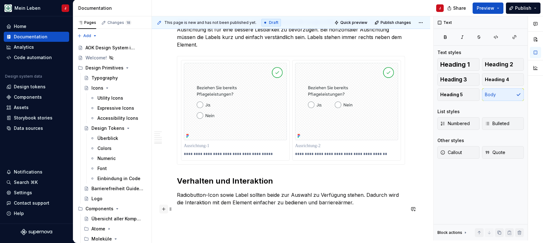
click at [163, 211] on button "button" at bounding box center [163, 208] width 9 height 9
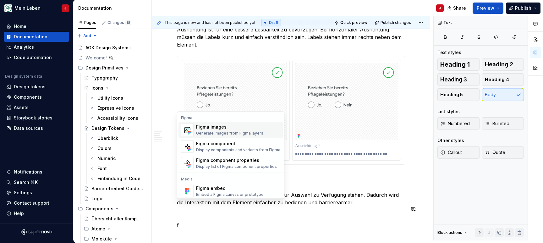
scroll to position [734, 0]
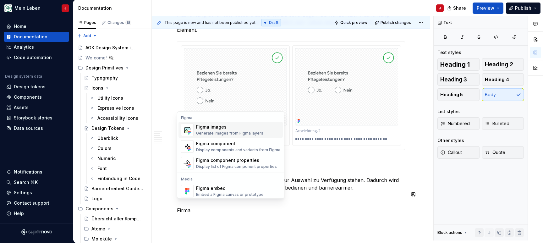
click at [210, 128] on div "Figma images" at bounding box center [229, 127] width 67 height 6
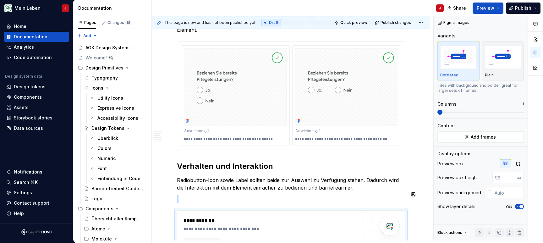
scroll to position [745, 0]
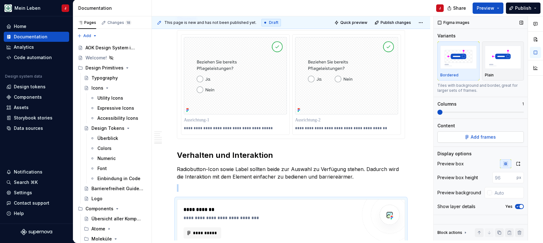
click at [460, 138] on button "Add frames" at bounding box center [480, 136] width 86 height 11
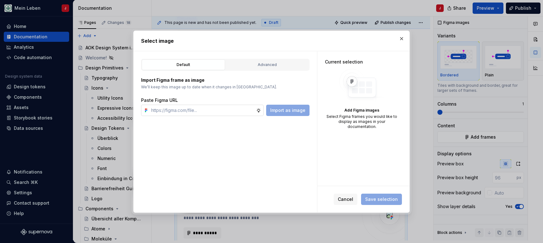
click at [213, 110] on input "text" at bounding box center [202, 110] width 107 height 11
click at [287, 111] on span "Import as image" at bounding box center [287, 110] width 35 height 6
click at [219, 109] on input "text" at bounding box center [202, 110] width 107 height 11
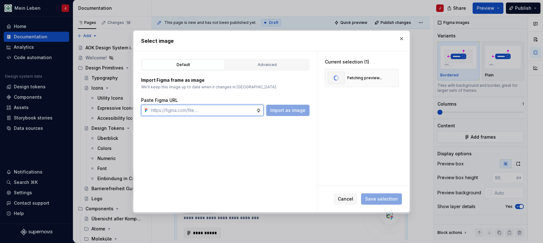
paste input "[URL][DOMAIN_NAME]"
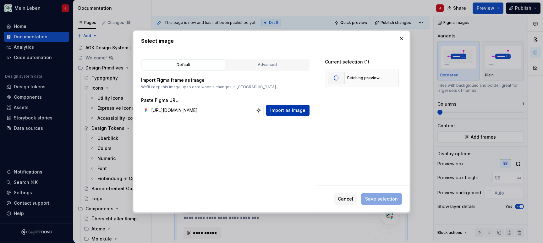
click at [286, 112] on span "Import as image" at bounding box center [287, 110] width 35 height 6
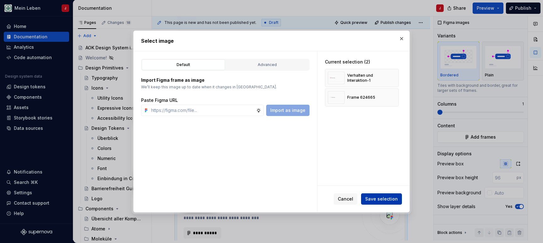
click at [374, 198] on span "Save selection" at bounding box center [381, 199] width 33 height 6
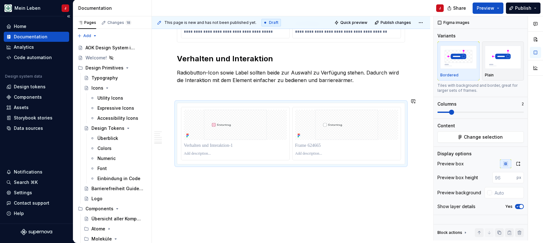
scroll to position [841, 0]
click at [517, 164] on icon "button" at bounding box center [517, 163] width 5 height 5
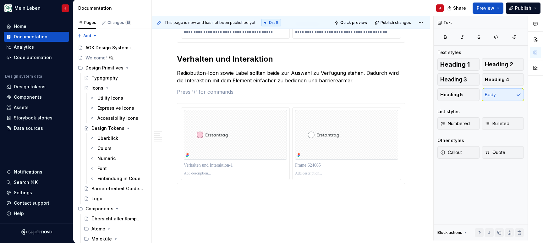
scroll to position [845, 0]
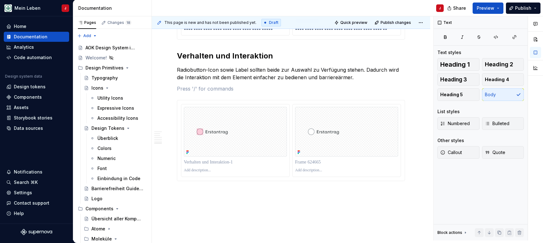
click at [182, 201] on p "Dont`s" at bounding box center [291, 204] width 228 height 8
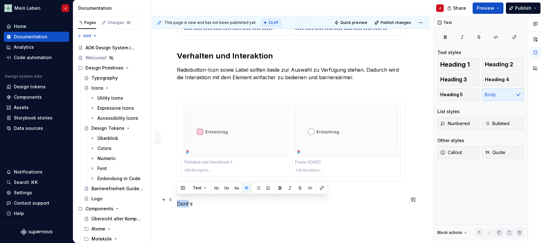
click at [182, 201] on p "Dont`s" at bounding box center [291, 204] width 228 height 8
click at [499, 65] on span "Heading 2" at bounding box center [499, 64] width 28 height 6
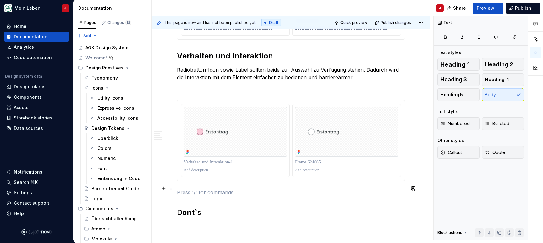
click at [190, 188] on p at bounding box center [291, 192] width 228 height 8
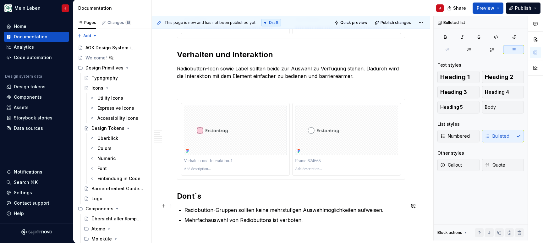
click at [386, 206] on p "Radiobutton-Gruppen sollten keine mehrstufigen Auswahlmöglichkeiten aufweisen." at bounding box center [294, 210] width 220 height 8
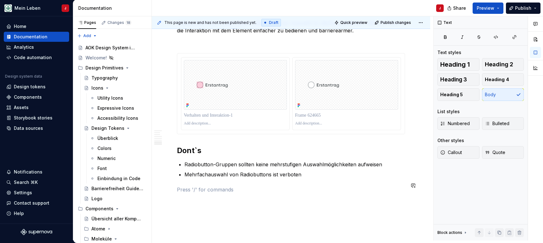
scroll to position [894, 0]
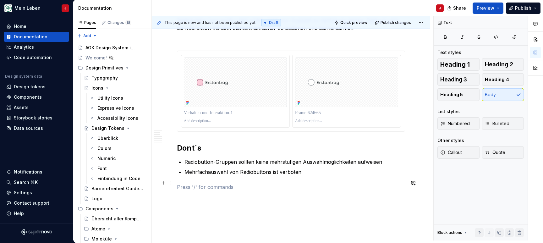
click at [186, 184] on p at bounding box center [291, 187] width 228 height 8
click at [163, 183] on button "button" at bounding box center [163, 182] width 9 height 9
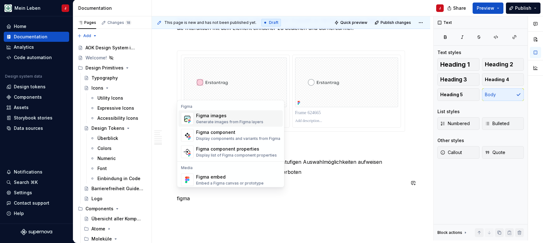
drag, startPoint x: 174, startPoint y: 140, endPoint x: 206, endPoint y: 118, distance: 39.4
click at [206, 118] on p at bounding box center [235, 120] width 103 height 5
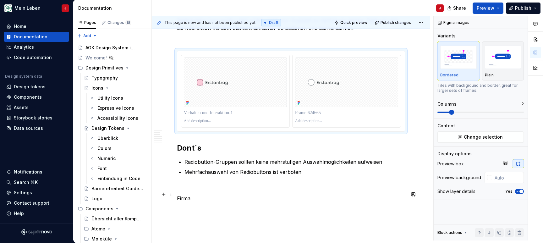
click at [197, 195] on p "Firma" at bounding box center [291, 198] width 228 height 8
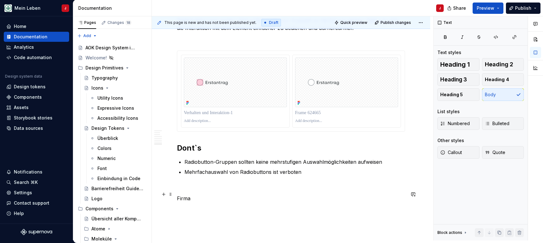
click at [197, 195] on p "Firma" at bounding box center [291, 198] width 228 height 8
click at [163, 193] on button "button" at bounding box center [163, 194] width 9 height 9
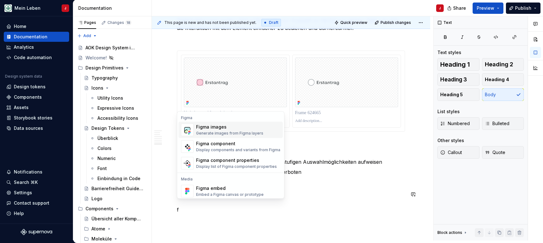
scroll to position [0, 0]
drag, startPoint x: 208, startPoint y: 128, endPoint x: 193, endPoint y: 132, distance: 15.5
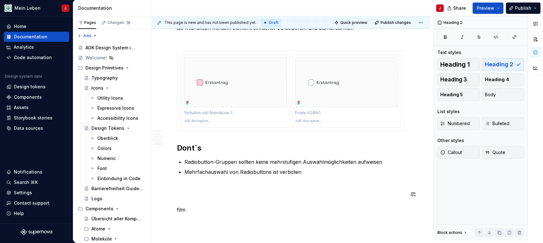
click at [193, 206] on p "film" at bounding box center [291, 210] width 228 height 8
click at [163, 193] on button "button" at bounding box center [163, 194] width 9 height 9
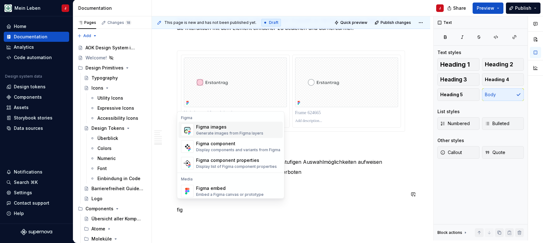
click at [186, 130] on img "Suggestions" at bounding box center [187, 129] width 12 height 13
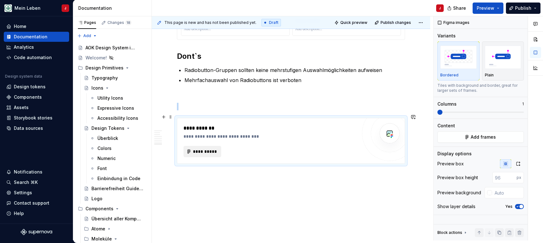
scroll to position [985, 0]
click at [210, 149] on span "**********" at bounding box center [205, 152] width 24 height 6
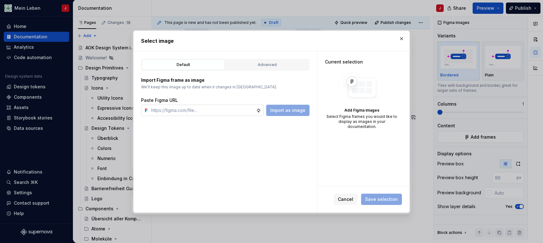
click at [190, 108] on input "text" at bounding box center [202, 110] width 107 height 11
click at [288, 110] on span "Import as image" at bounding box center [287, 110] width 35 height 6
click at [194, 109] on input "text" at bounding box center [202, 110] width 107 height 11
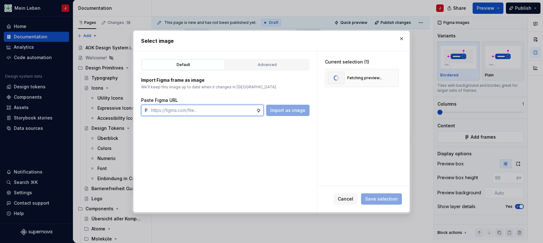
paste input "[URL][DOMAIN_NAME]"
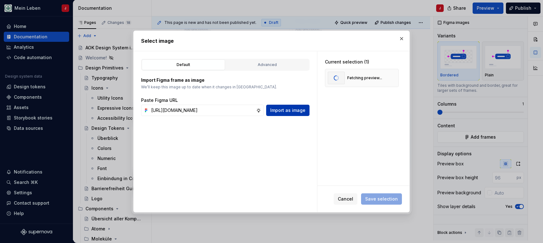
click at [297, 112] on span "Import as image" at bounding box center [287, 110] width 35 height 6
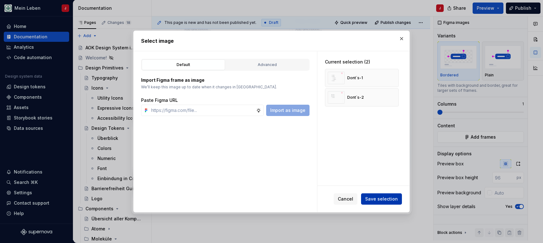
click at [388, 204] on button "Save selection" at bounding box center [381, 198] width 41 height 11
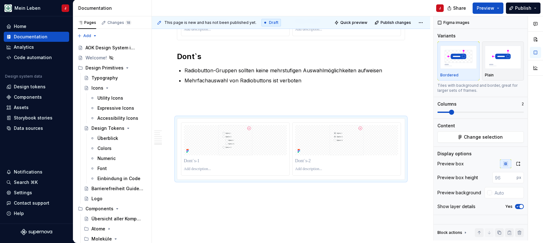
scroll to position [946, 0]
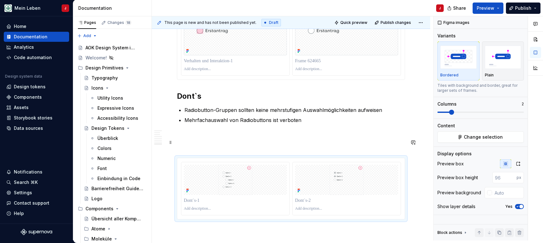
click at [196, 143] on p at bounding box center [291, 147] width 228 height 8
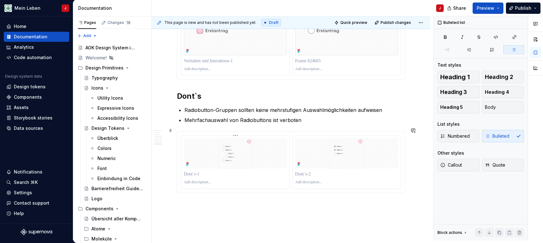
click at [229, 148] on img at bounding box center [235, 153] width 103 height 30
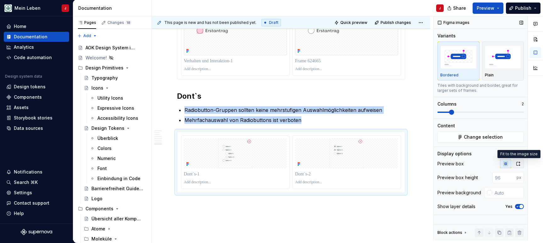
click at [516, 163] on icon "button" at bounding box center [517, 163] width 5 height 5
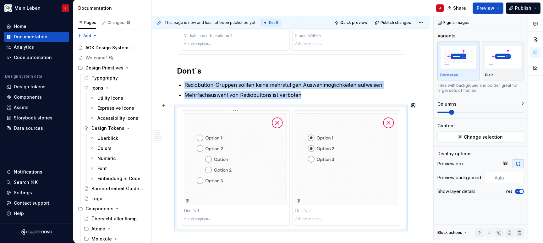
scroll to position [972, 0]
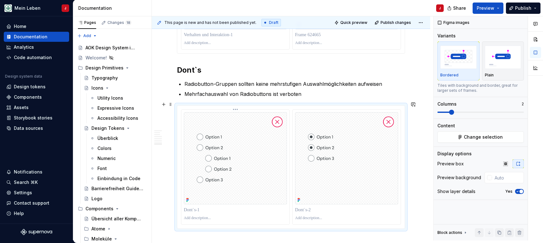
click at [197, 215] on p at bounding box center [235, 217] width 103 height 5
click at [311, 217] on p at bounding box center [346, 217] width 103 height 5
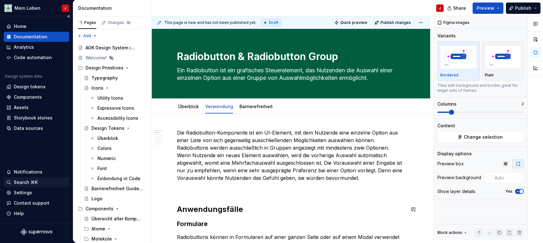
scroll to position [0, 0]
click at [255, 106] on link "Barrierefreiheit" at bounding box center [255, 106] width 33 height 5
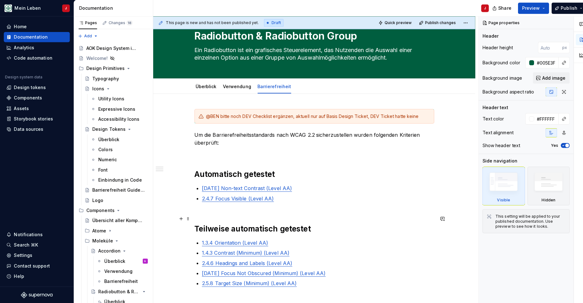
scroll to position [22, 0]
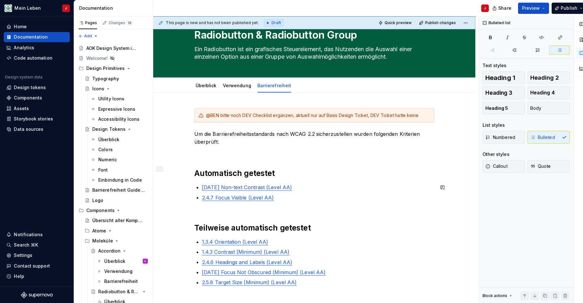
click at [310, 193] on p "2.4.7 Focus Visible (Level AA)" at bounding box center [315, 196] width 230 height 8
click at [300, 183] on p "[DATE] Non-text Contrast (Level AA)" at bounding box center [315, 186] width 230 height 8
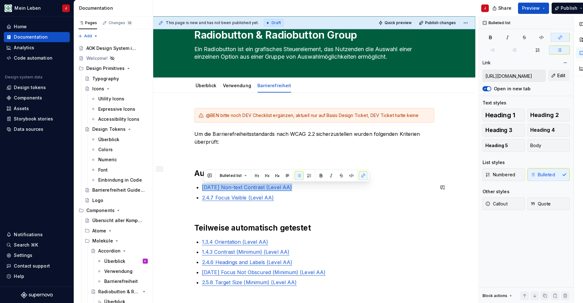
drag, startPoint x: 293, startPoint y: 182, endPoint x: 201, endPoint y: 188, distance: 91.9
click at [201, 188] on div "@BEN bitte noch DEV Checklist ergänzen, aktuell nur auf Basis Design Ticket, DE…" at bounding box center [311, 255] width 237 height 297
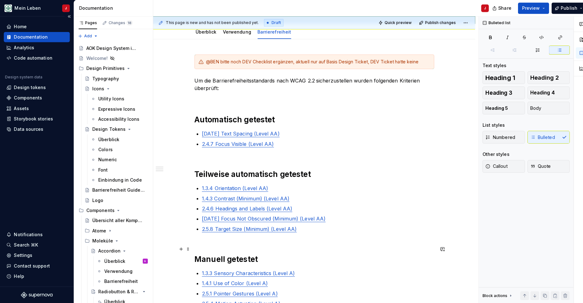
scroll to position [76, 0]
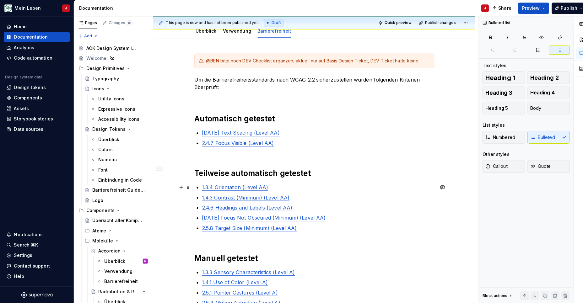
click at [272, 183] on p "1.3.4 Orientation (Level AA)" at bounding box center [315, 186] width 230 height 8
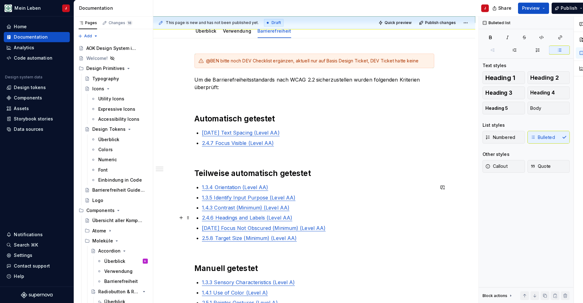
click at [307, 216] on p "2.4.6 Headings and Labels (Level AA)" at bounding box center [315, 216] width 230 height 8
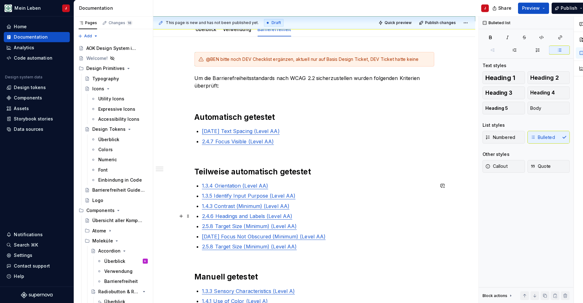
scroll to position [79, 0]
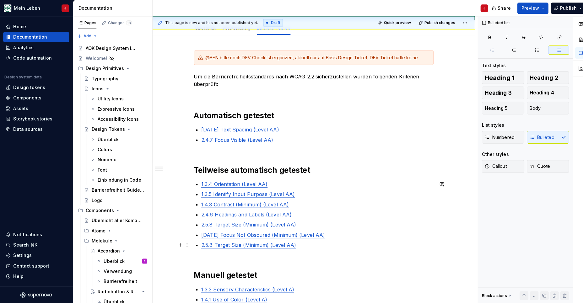
click at [314, 245] on p "2.5.8 Target Size (Minimum) (Level AA)" at bounding box center [315, 243] width 230 height 8
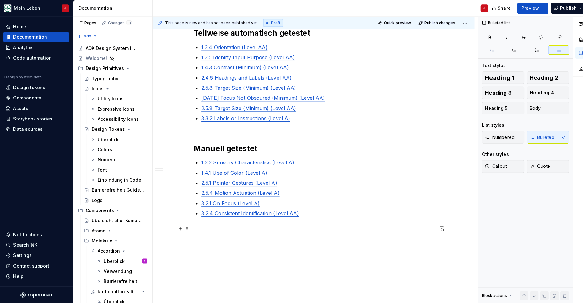
scroll to position [222, 0]
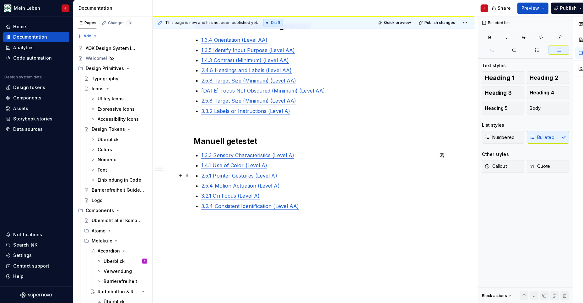
click at [291, 173] on p "2.5.1 Pointer Gestures (Level A)" at bounding box center [315, 174] width 230 height 8
click at [279, 205] on p "3.2.1 On Focus (Level A)" at bounding box center [315, 204] width 230 height 8
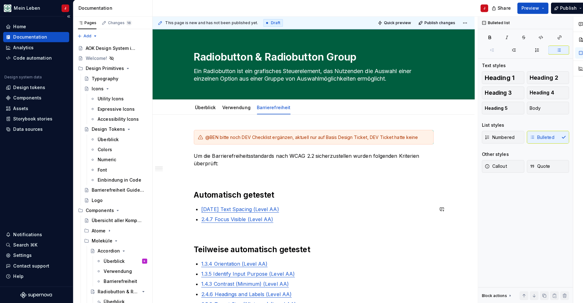
scroll to position [0, 0]
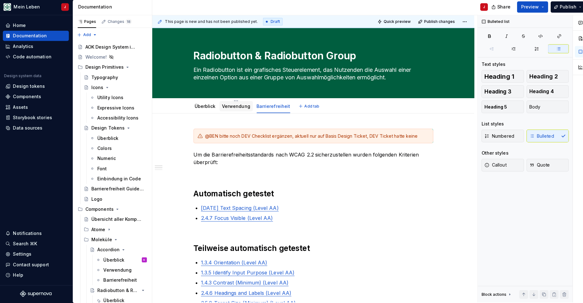
click at [236, 106] on link "Verwendung" at bounding box center [235, 106] width 28 height 5
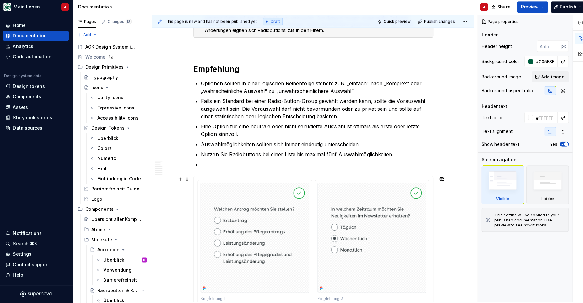
scroll to position [269, 0]
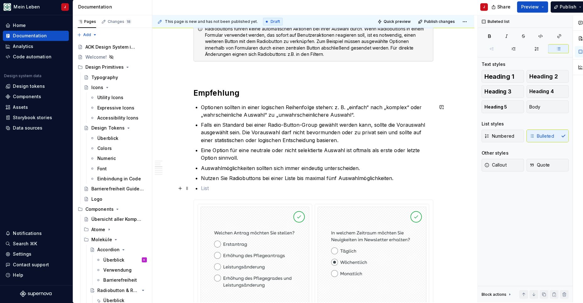
click at [218, 188] on p at bounding box center [315, 188] width 230 height 8
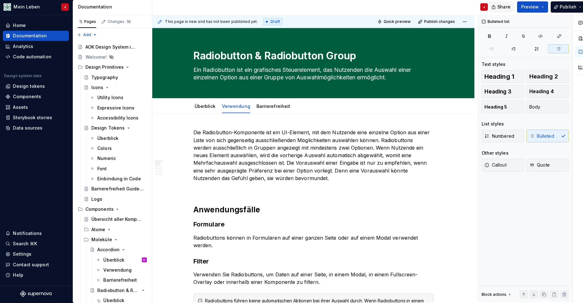
scroll to position [0, 0]
click at [542, 7] on span "Publish" at bounding box center [563, 8] width 16 height 6
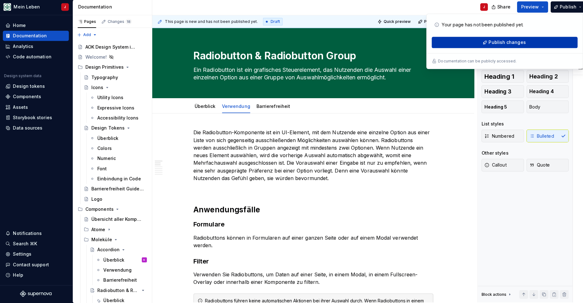
click at [515, 43] on span "Publish changes" at bounding box center [503, 43] width 37 height 6
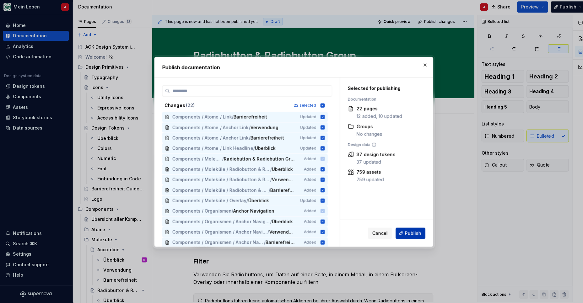
click at [419, 227] on button "Publish" at bounding box center [408, 232] width 30 height 11
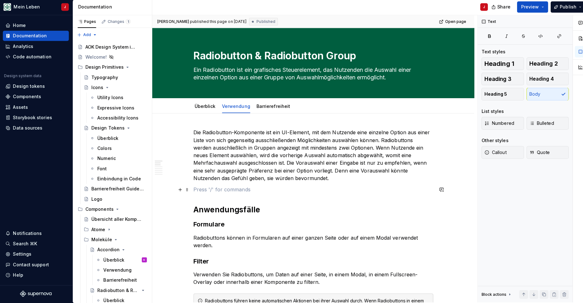
click at [244, 189] on p at bounding box center [311, 189] width 237 height 8
